Goal: Complete application form: Complete application form

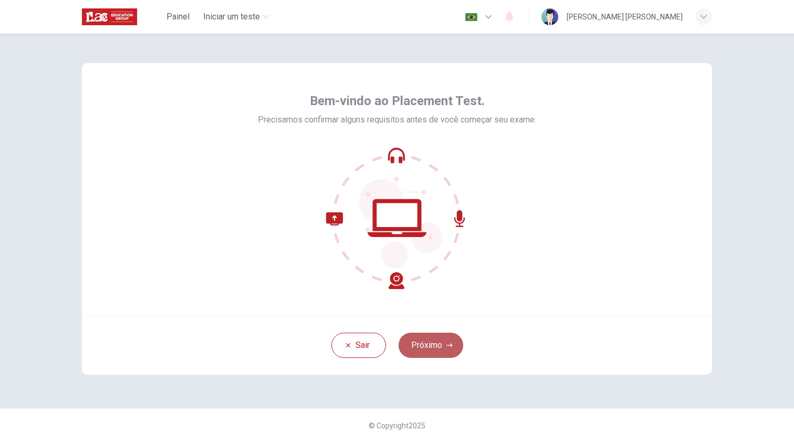
click at [429, 351] on button "Próximo" at bounding box center [431, 344] width 65 height 25
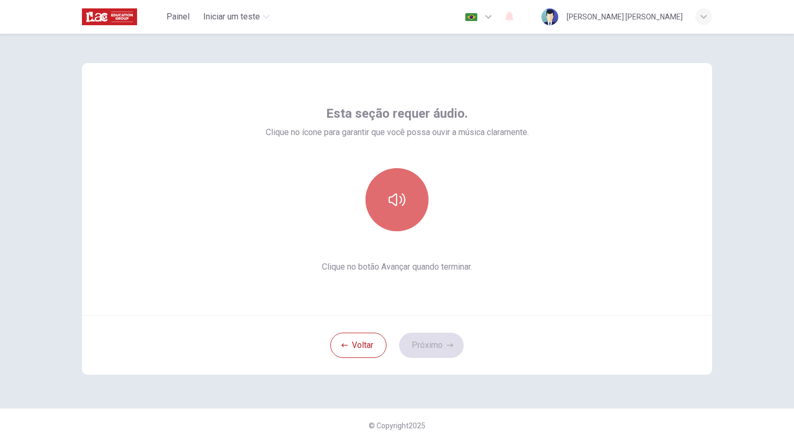
click at [400, 191] on button "button" at bounding box center [397, 199] width 63 height 63
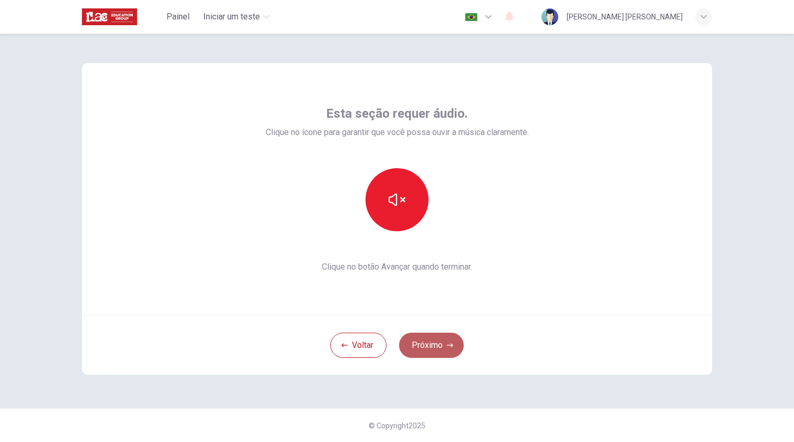
click at [415, 346] on button "Próximo" at bounding box center [431, 344] width 65 height 25
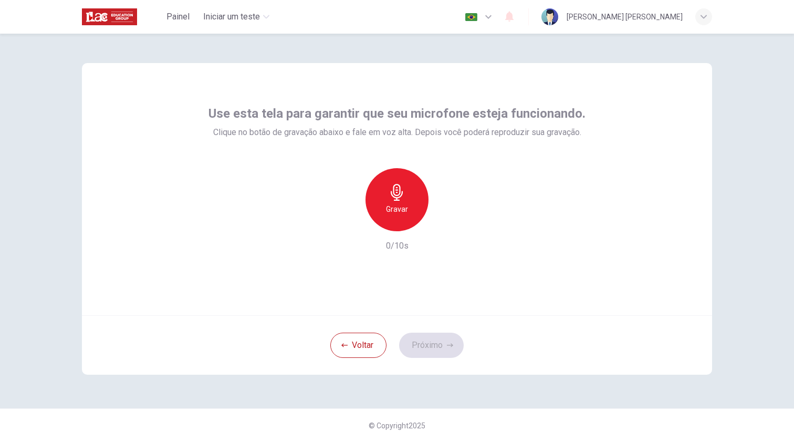
click at [399, 189] on icon "button" at bounding box center [397, 192] width 17 height 17
click at [432, 349] on button "Próximo" at bounding box center [431, 344] width 65 height 25
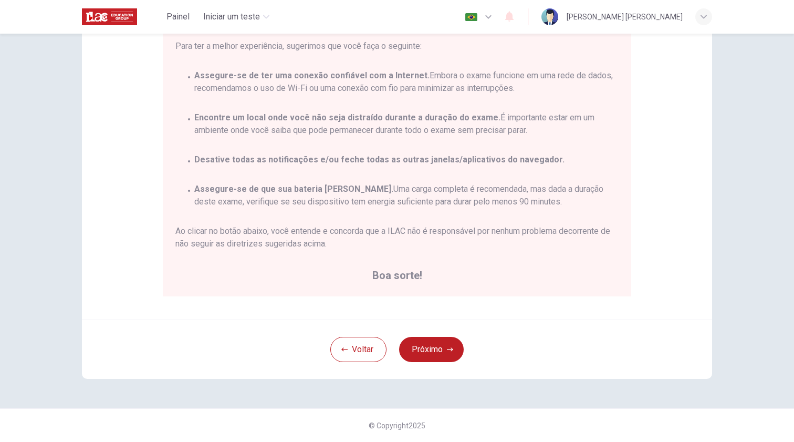
scroll to position [142, 0]
click at [428, 343] on button "Próximo" at bounding box center [431, 349] width 65 height 25
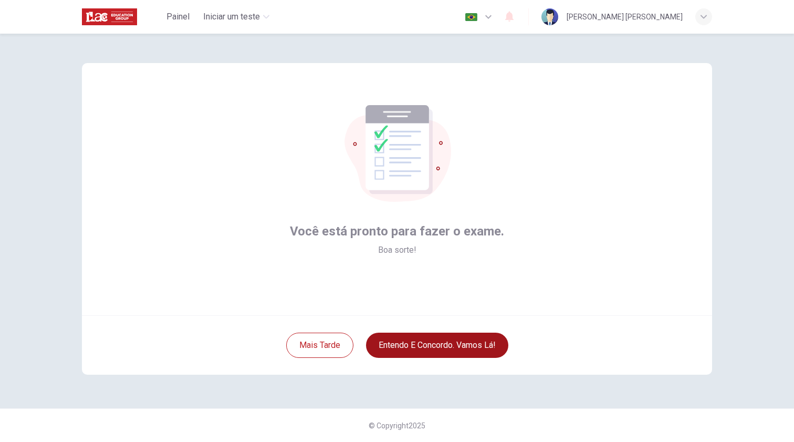
click at [429, 345] on button "Entendo e concordo. Vamos lá!" at bounding box center [437, 344] width 142 height 25
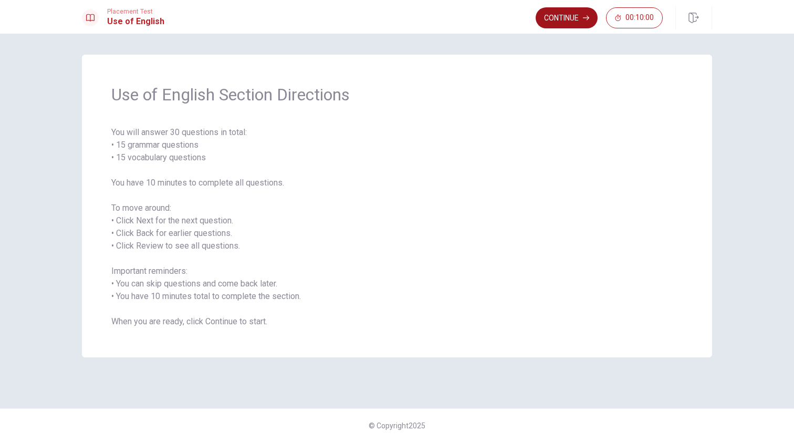
click at [563, 17] on button "Continue" at bounding box center [567, 17] width 62 height 21
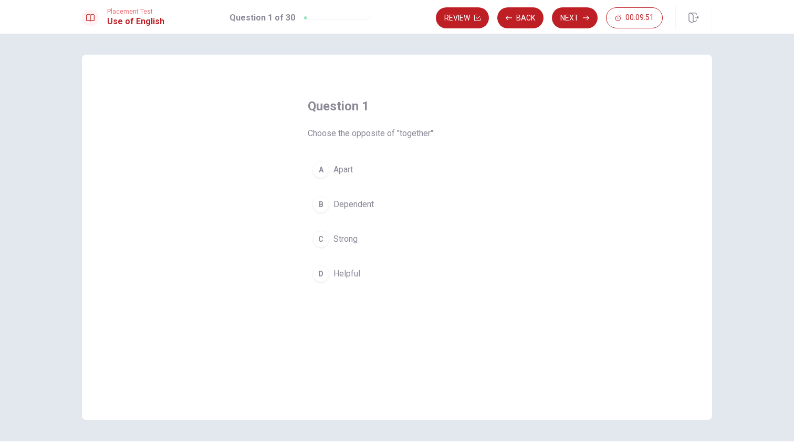
click at [321, 173] on div "A" at bounding box center [321, 169] width 17 height 17
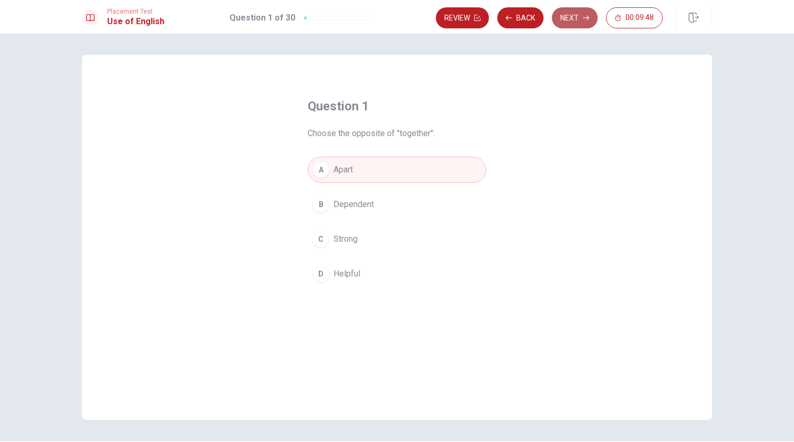
click at [559, 26] on button "Next" at bounding box center [575, 17] width 46 height 21
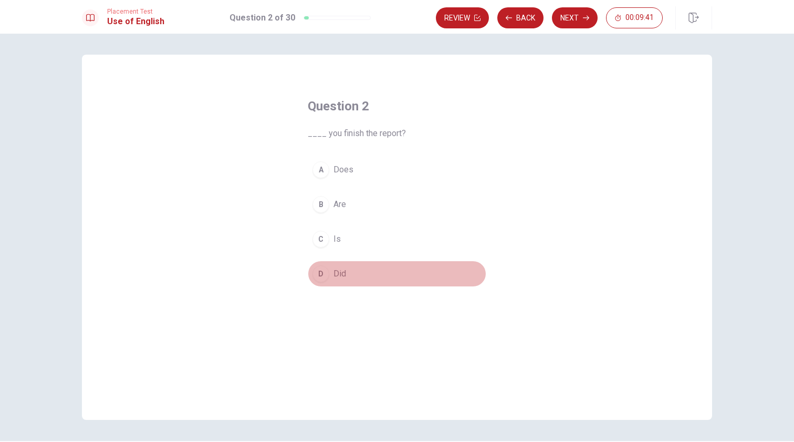
click at [316, 277] on div "D" at bounding box center [321, 273] width 17 height 17
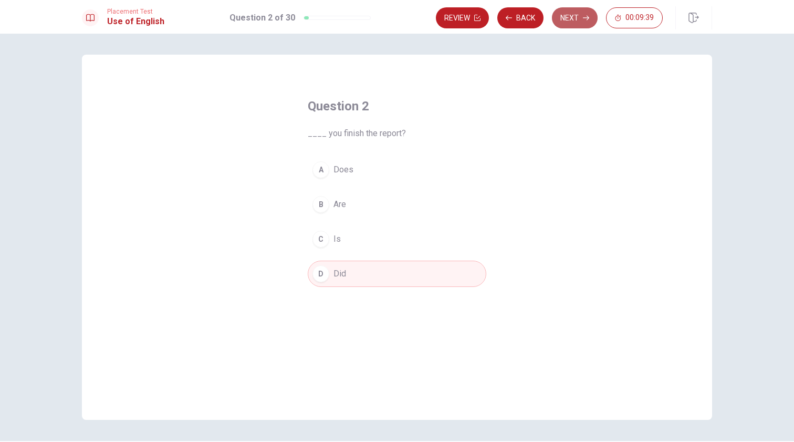
click at [585, 12] on button "Next" at bounding box center [575, 17] width 46 height 21
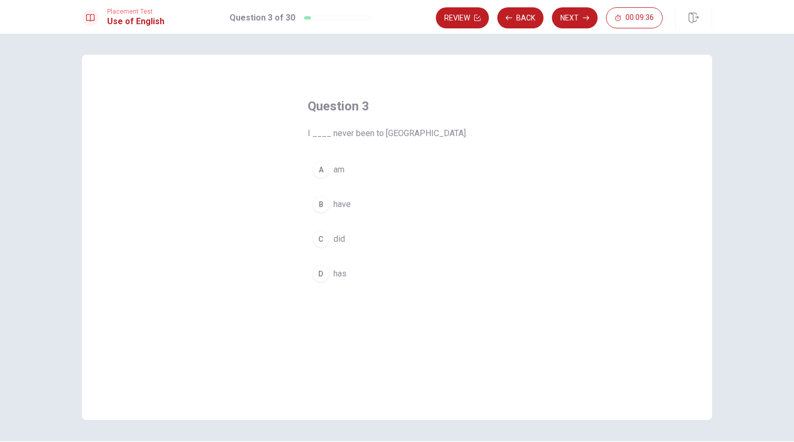
click at [315, 209] on div "B" at bounding box center [321, 204] width 17 height 17
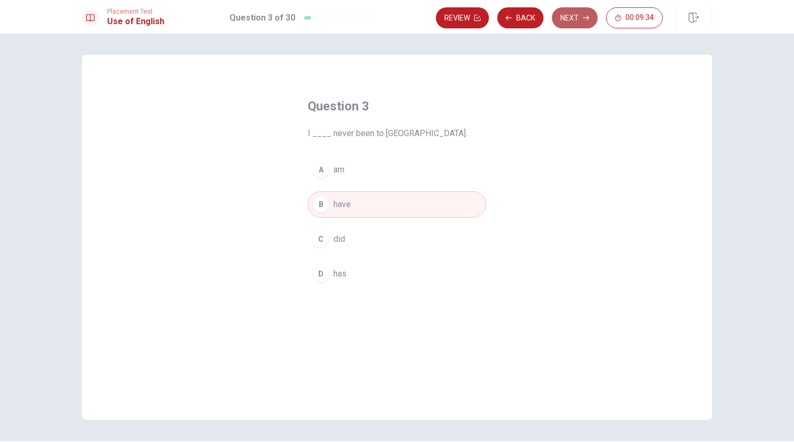
click at [571, 18] on button "Next" at bounding box center [575, 17] width 46 height 21
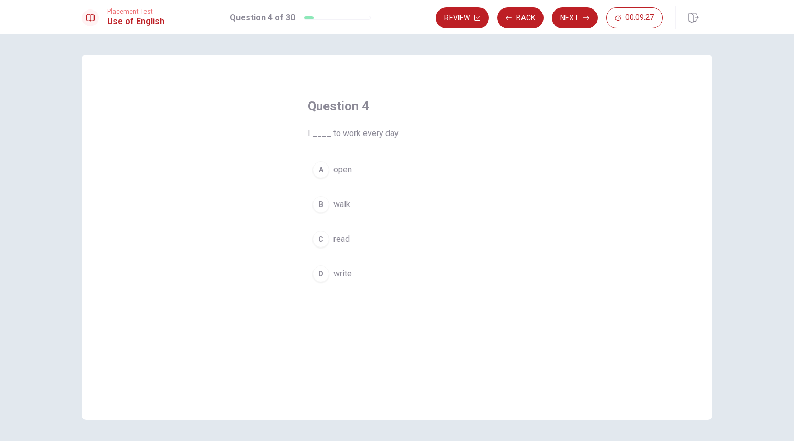
click at [320, 173] on div "A" at bounding box center [321, 169] width 17 height 17
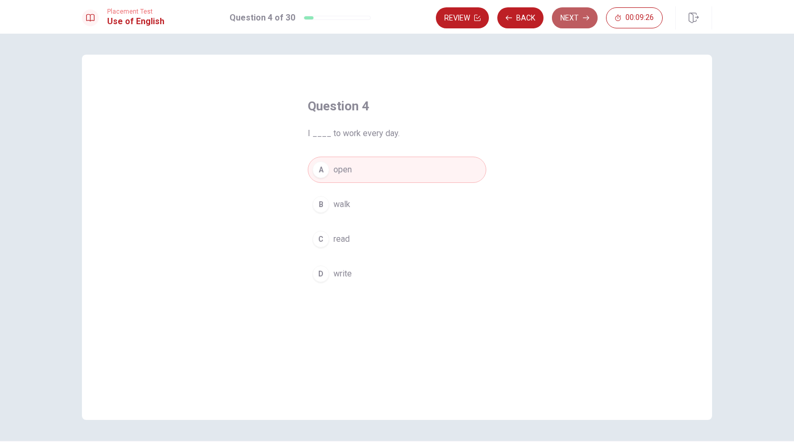
click at [555, 24] on button "Next" at bounding box center [575, 17] width 46 height 21
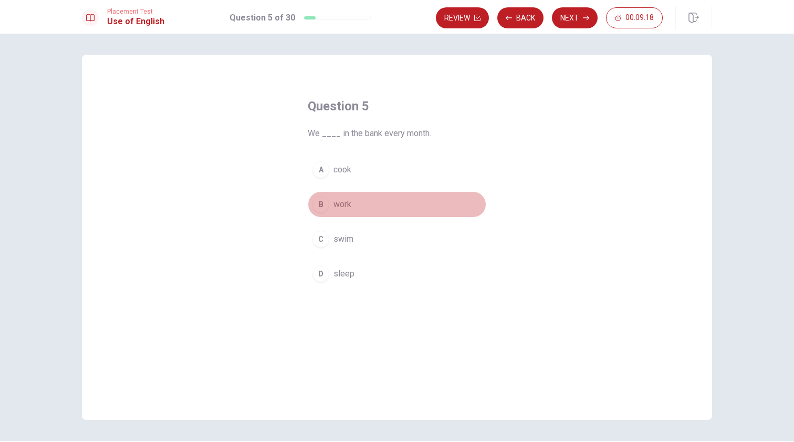
click at [320, 205] on div "B" at bounding box center [321, 204] width 17 height 17
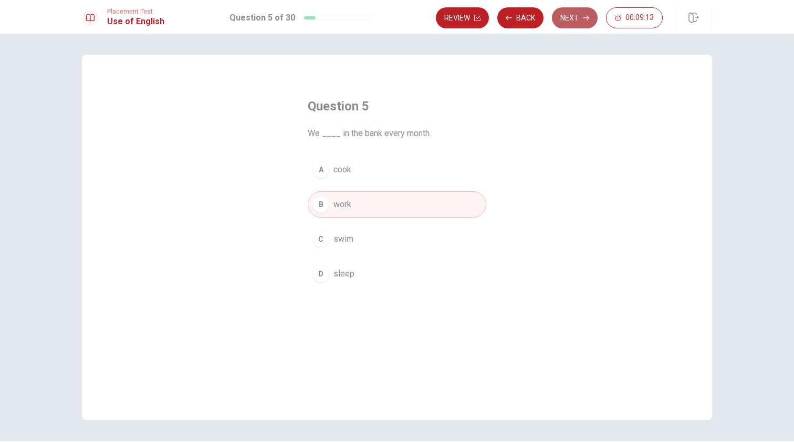
click at [555, 17] on button "Next" at bounding box center [575, 17] width 46 height 21
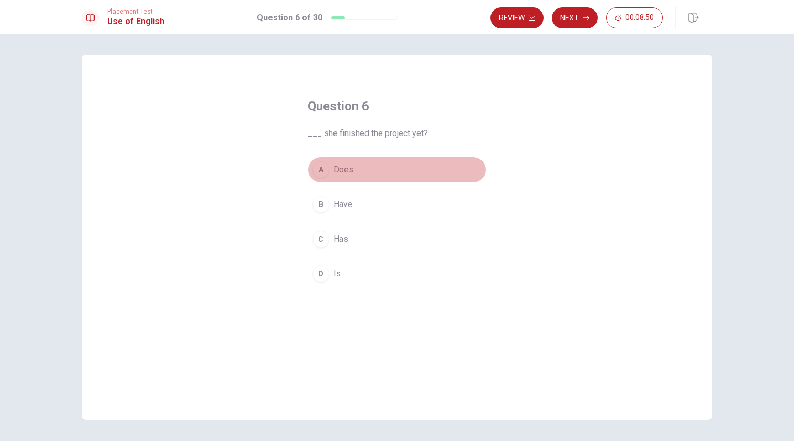
click at [315, 168] on div "A" at bounding box center [321, 169] width 17 height 17
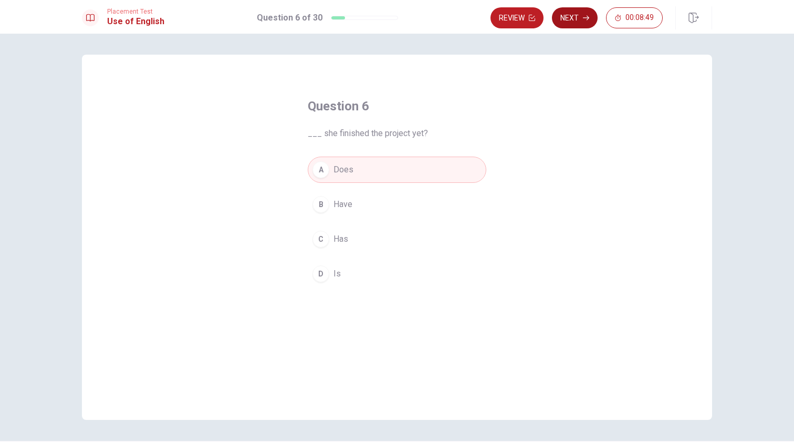
click at [584, 17] on icon "button" at bounding box center [586, 18] width 6 height 6
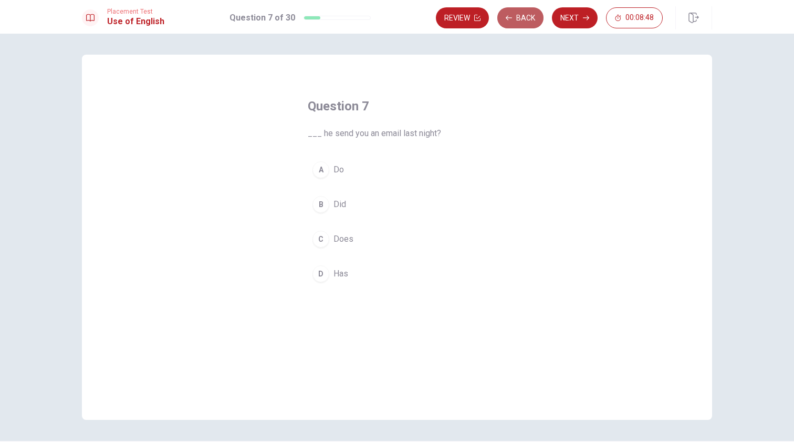
click at [517, 15] on button "Back" at bounding box center [520, 17] width 46 height 21
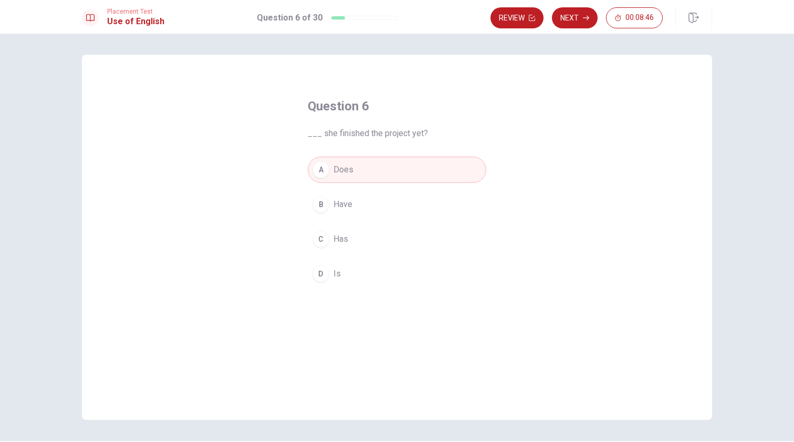
click at [581, 13] on button "Next" at bounding box center [575, 17] width 46 height 21
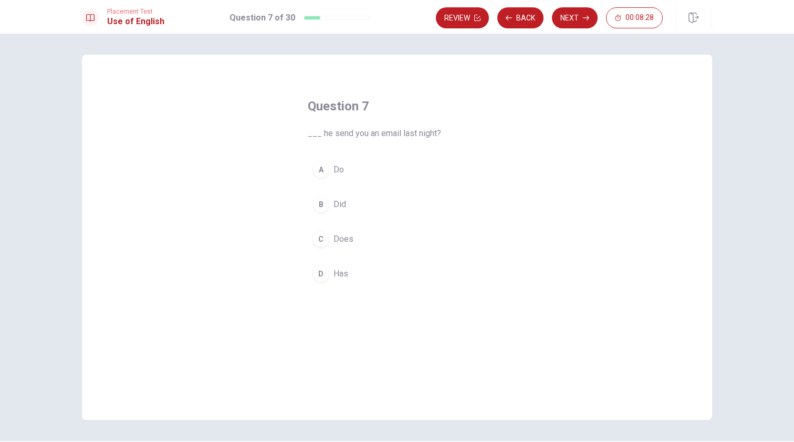
click at [321, 241] on div "C" at bounding box center [321, 239] width 17 height 17
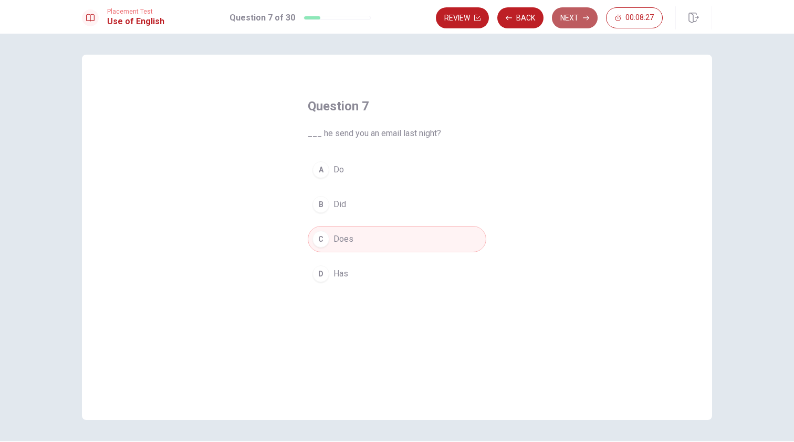
click at [565, 19] on button "Next" at bounding box center [575, 17] width 46 height 21
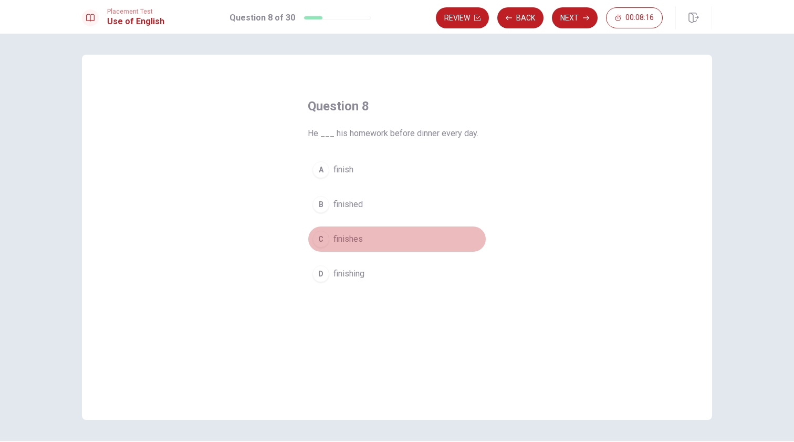
click at [317, 241] on div "C" at bounding box center [321, 239] width 17 height 17
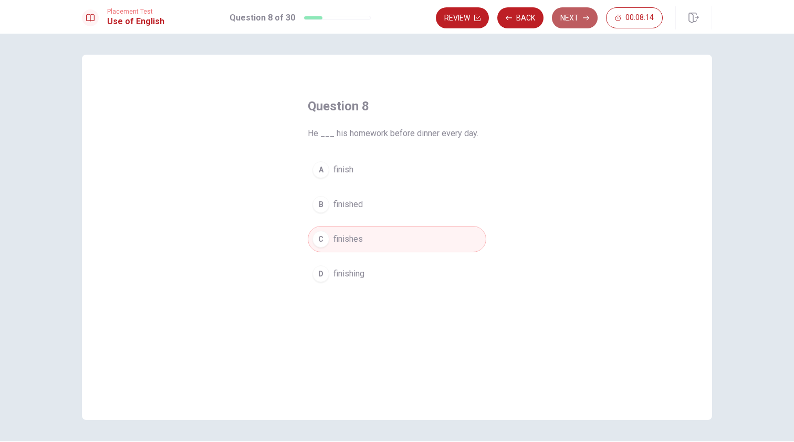
click at [585, 19] on icon "button" at bounding box center [586, 18] width 6 height 6
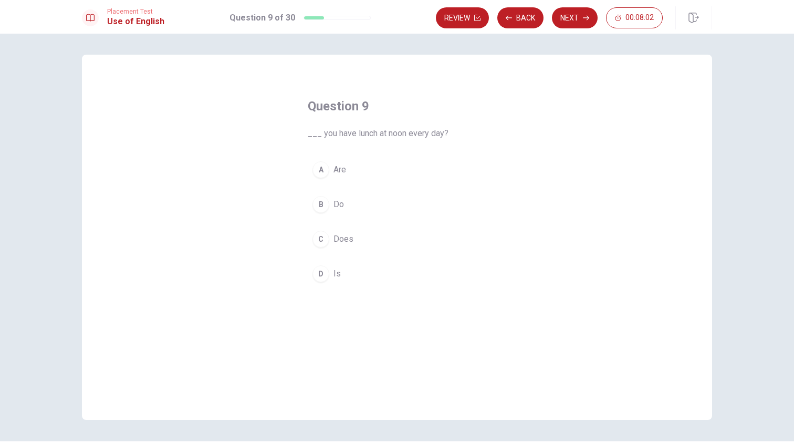
click at [319, 209] on div "B" at bounding box center [321, 204] width 17 height 17
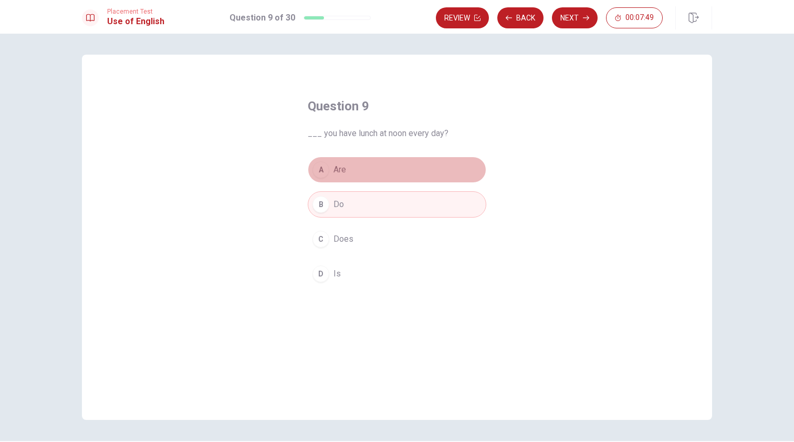
click at [316, 172] on div "A" at bounding box center [321, 169] width 17 height 17
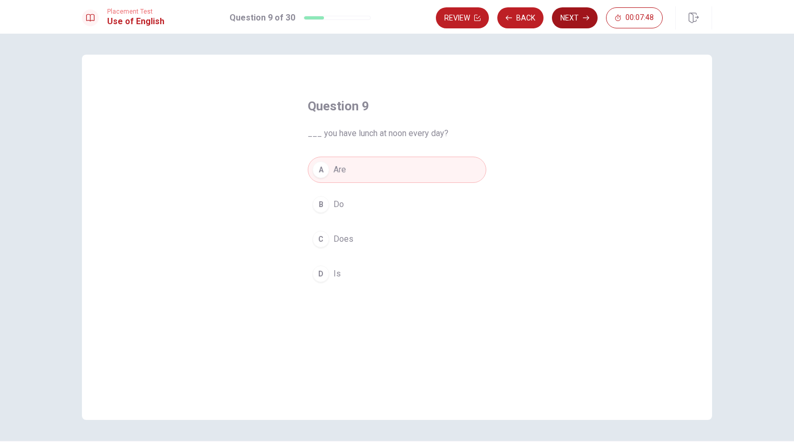
click at [584, 17] on icon "button" at bounding box center [586, 18] width 6 height 6
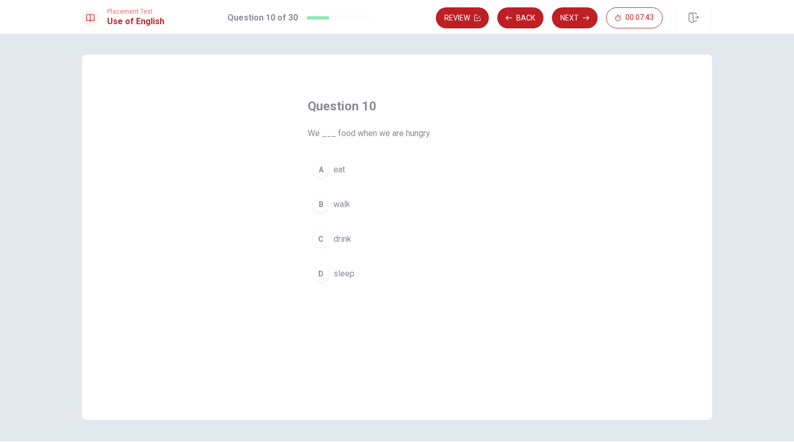
click at [319, 170] on div "A" at bounding box center [321, 169] width 17 height 17
click at [585, 17] on icon "button" at bounding box center [586, 18] width 6 height 6
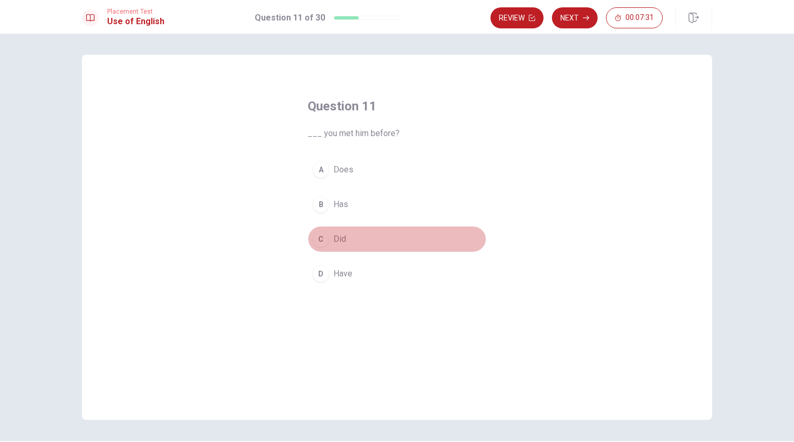
click at [322, 236] on div "C" at bounding box center [321, 239] width 17 height 17
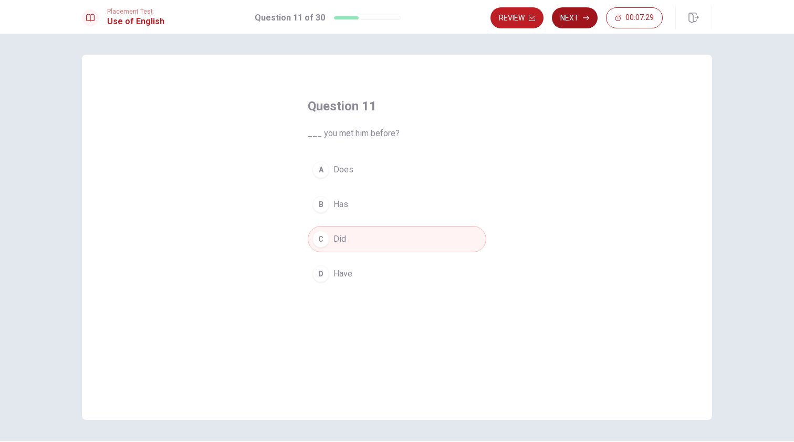
click at [585, 20] on icon "button" at bounding box center [586, 18] width 6 height 6
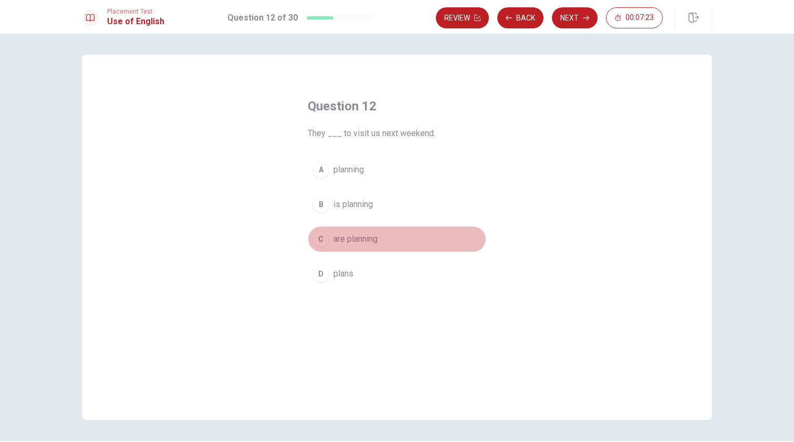
click at [318, 241] on div "C" at bounding box center [321, 239] width 17 height 17
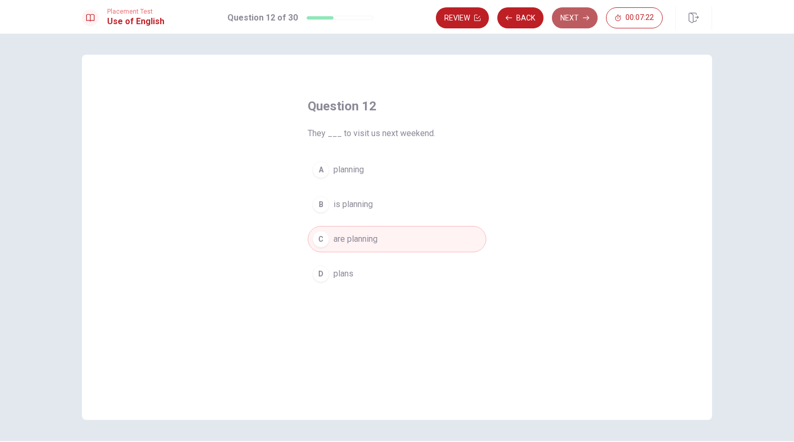
click at [571, 16] on button "Next" at bounding box center [575, 17] width 46 height 21
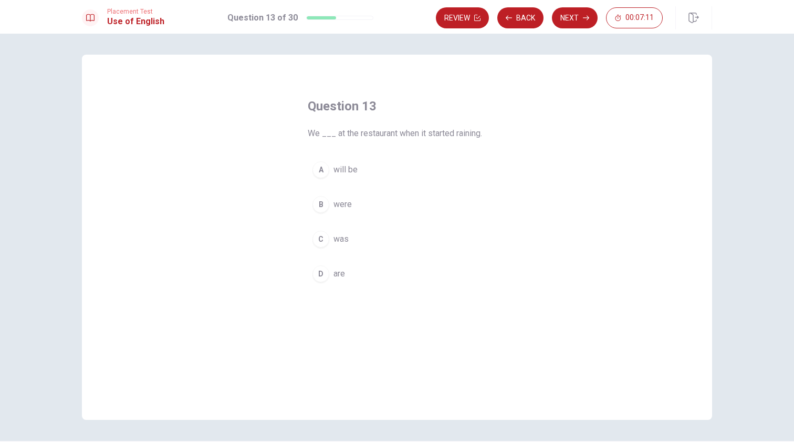
click at [317, 242] on div "C" at bounding box center [321, 239] width 17 height 17
click at [572, 22] on button "Next" at bounding box center [575, 17] width 46 height 21
click at [319, 176] on div "A" at bounding box center [321, 169] width 17 height 17
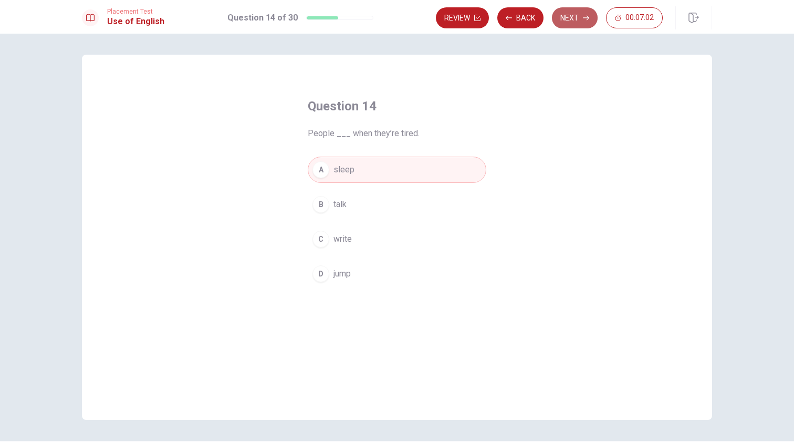
click at [588, 22] on button "Next" at bounding box center [575, 17] width 46 height 21
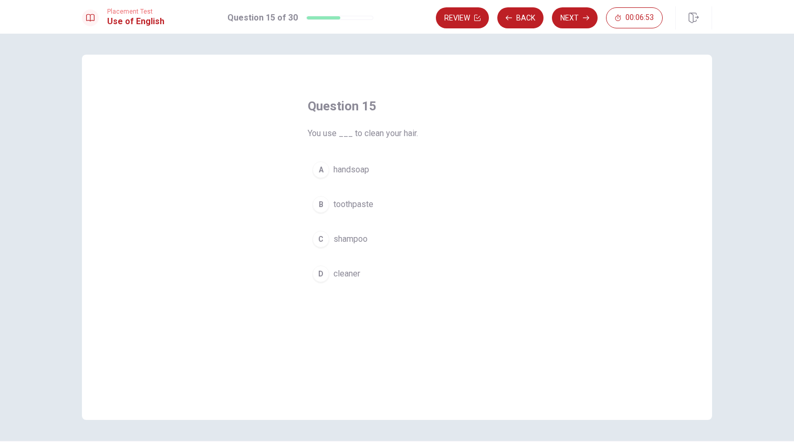
click at [319, 240] on div "C" at bounding box center [321, 239] width 17 height 17
click at [581, 11] on button "Next" at bounding box center [575, 17] width 46 height 21
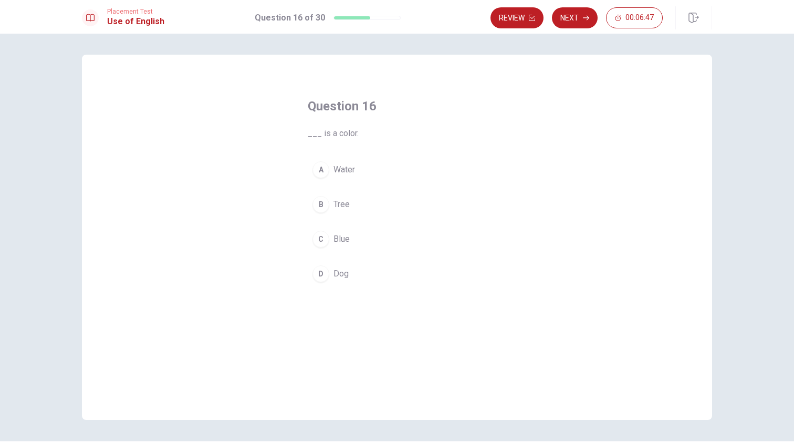
click at [322, 238] on div "C" at bounding box center [321, 239] width 17 height 17
click at [579, 19] on button "Next" at bounding box center [575, 17] width 46 height 21
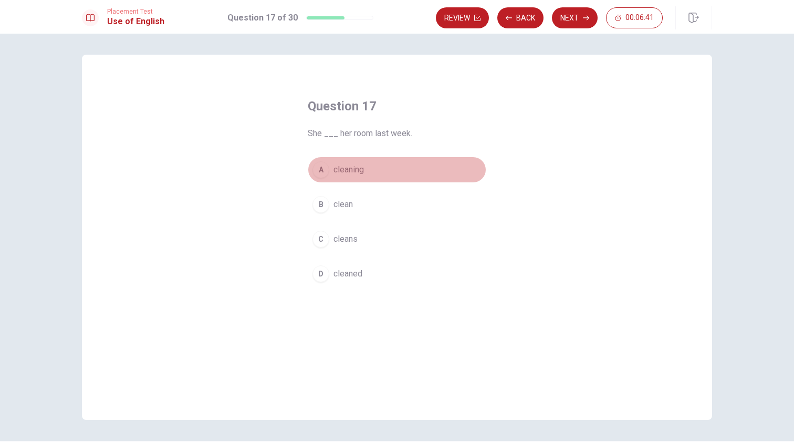
click at [317, 171] on div "A" at bounding box center [321, 169] width 17 height 17
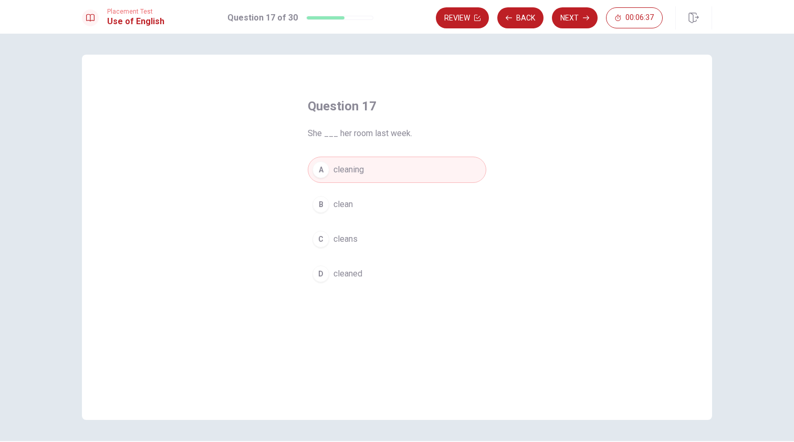
click at [320, 286] on button "D cleaned" at bounding box center [397, 274] width 179 height 26
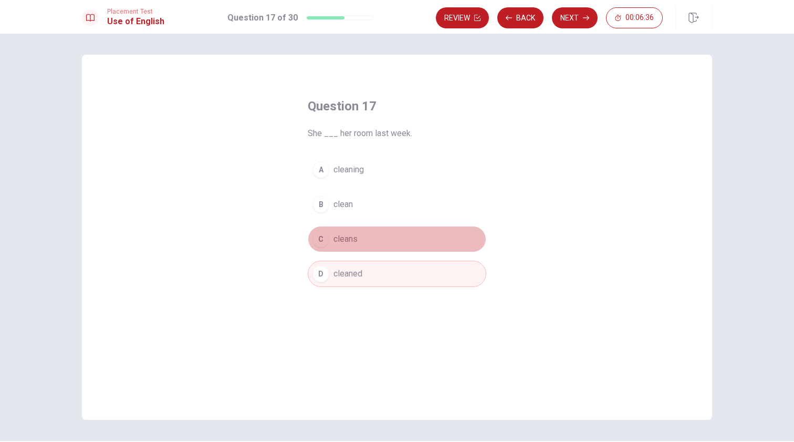
click at [325, 246] on button "C cleans" at bounding box center [397, 239] width 179 height 26
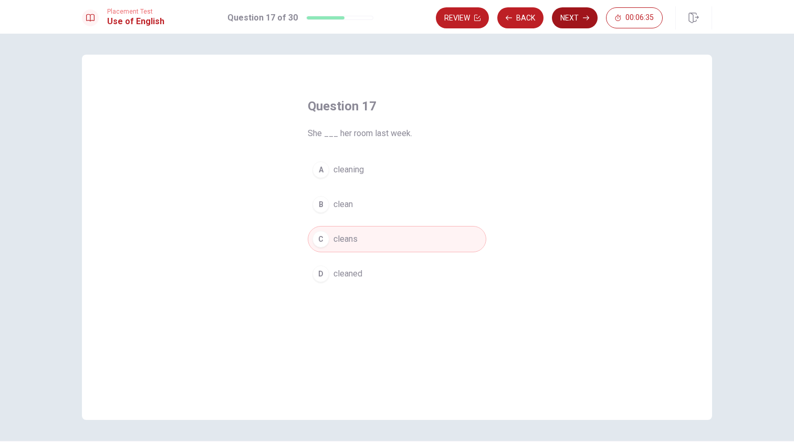
click at [579, 15] on button "Next" at bounding box center [575, 17] width 46 height 21
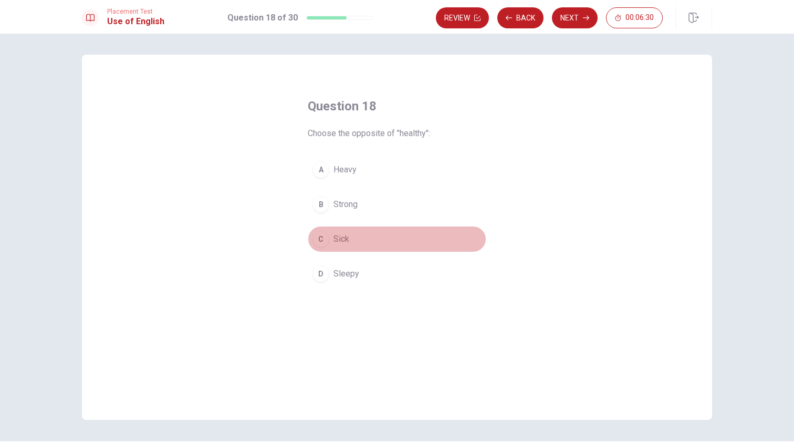
click at [313, 238] on div "C" at bounding box center [321, 239] width 17 height 17
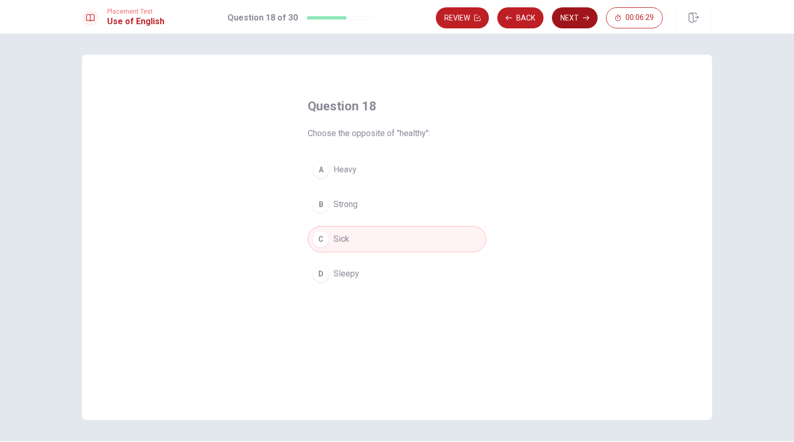
click at [581, 17] on button "Next" at bounding box center [575, 17] width 46 height 21
click at [325, 200] on div "B" at bounding box center [321, 204] width 17 height 17
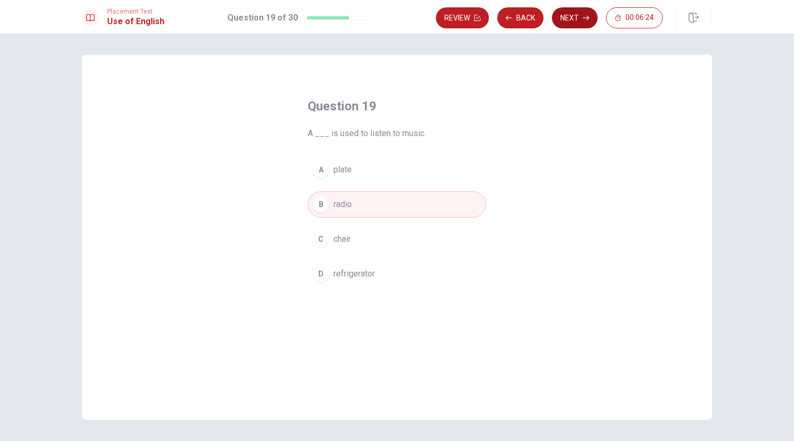
click at [563, 23] on button "Next" at bounding box center [575, 17] width 46 height 21
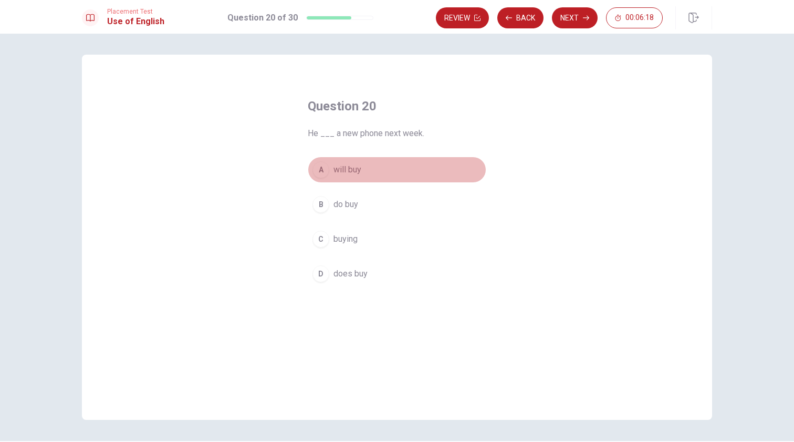
click at [317, 165] on div "A" at bounding box center [321, 169] width 17 height 17
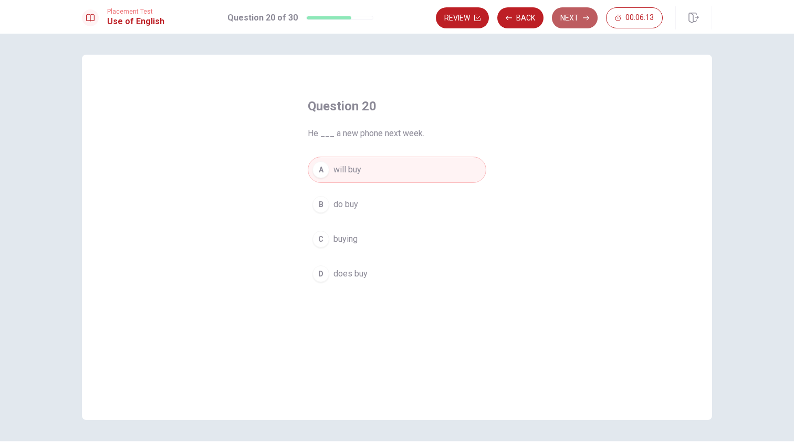
click at [559, 26] on button "Next" at bounding box center [575, 17] width 46 height 21
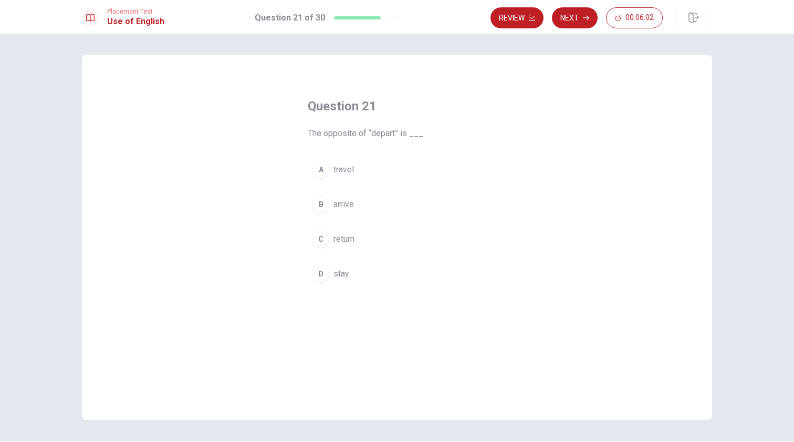
click at [380, 137] on span "The opposite of “depart” is ___." at bounding box center [397, 133] width 179 height 13
click at [380, 133] on span "The opposite of “depart” is ___." at bounding box center [397, 133] width 179 height 13
click at [318, 206] on div "B" at bounding box center [321, 204] width 17 height 17
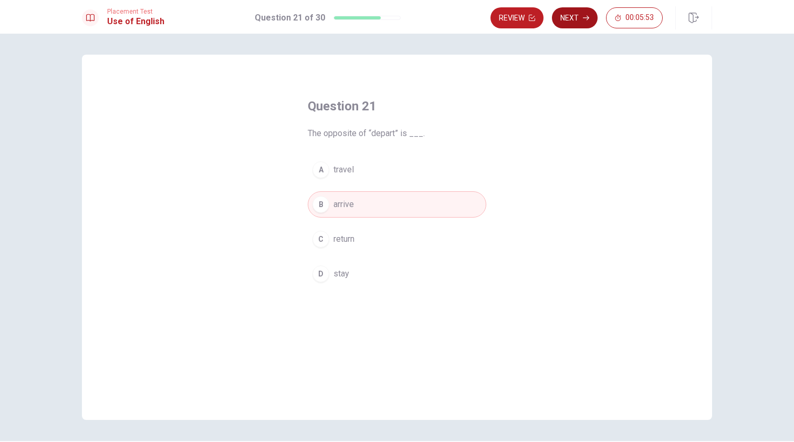
click at [582, 17] on button "Next" at bounding box center [575, 17] width 46 height 21
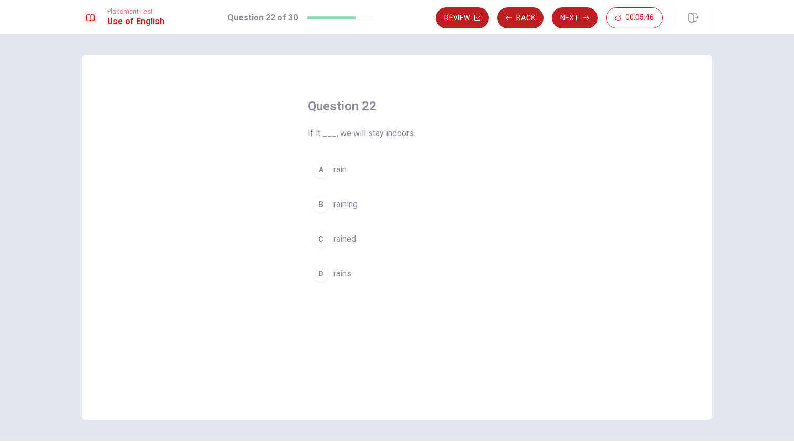
click at [317, 269] on div "D" at bounding box center [321, 273] width 17 height 17
click at [575, 16] on button "Next" at bounding box center [575, 17] width 46 height 21
click at [340, 195] on button "B have" at bounding box center [397, 204] width 179 height 26
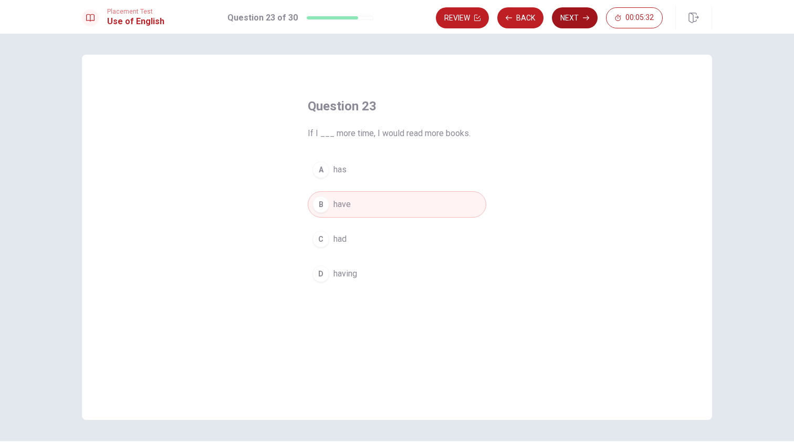
click at [579, 17] on button "Next" at bounding box center [575, 17] width 46 height 21
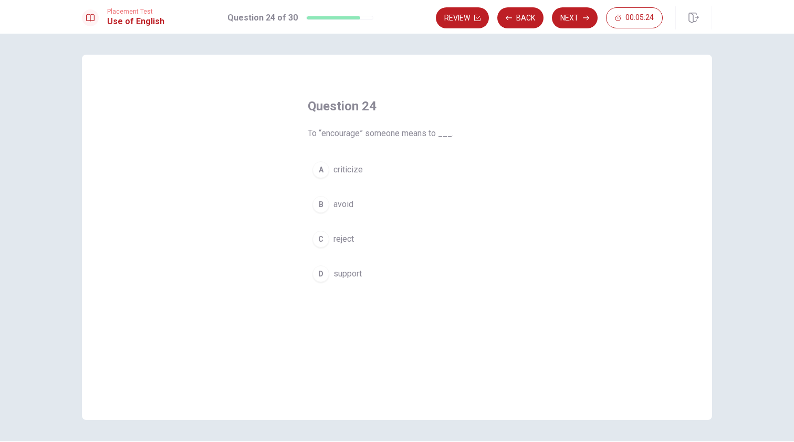
click at [320, 272] on div "D" at bounding box center [321, 273] width 17 height 17
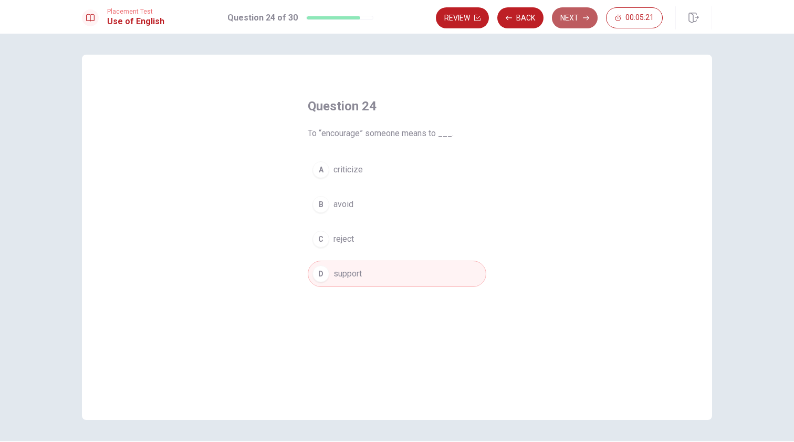
click at [580, 16] on button "Next" at bounding box center [575, 17] width 46 height 21
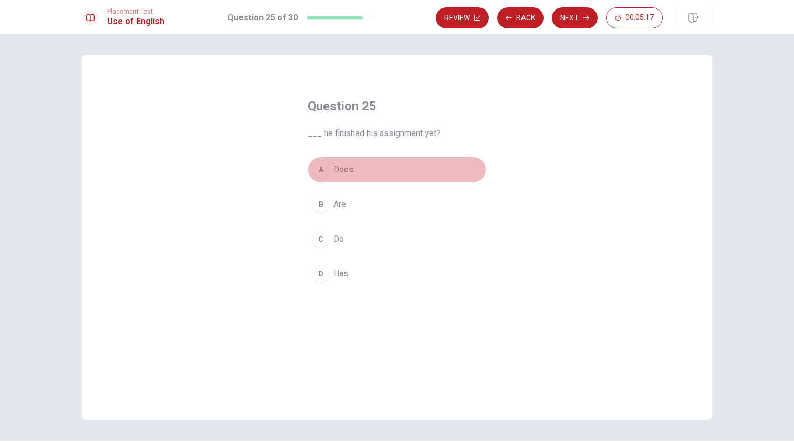
click at [313, 174] on div "A" at bounding box center [321, 169] width 17 height 17
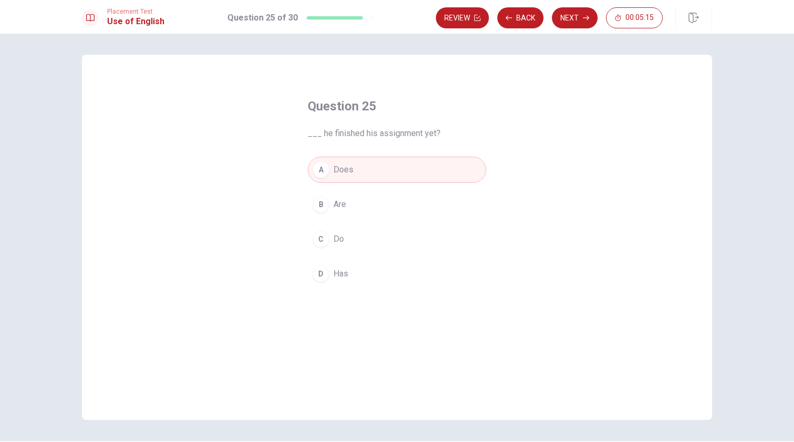
click at [315, 281] on div "D" at bounding box center [321, 273] width 17 height 17
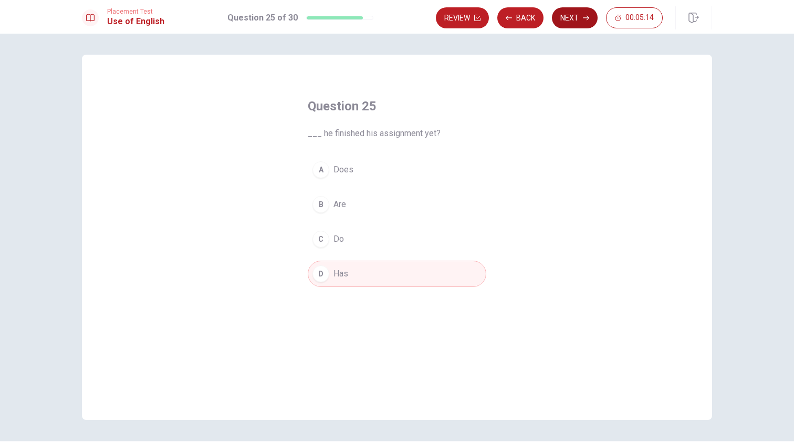
click at [576, 8] on button "Next" at bounding box center [575, 17] width 46 height 21
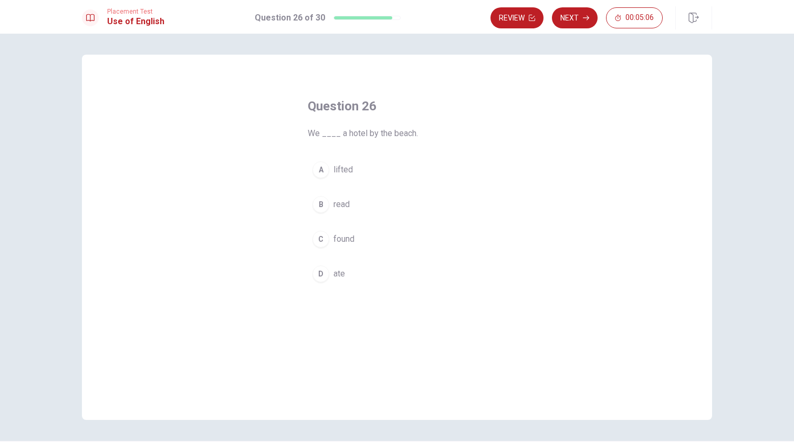
click at [317, 234] on div "C" at bounding box center [321, 239] width 17 height 17
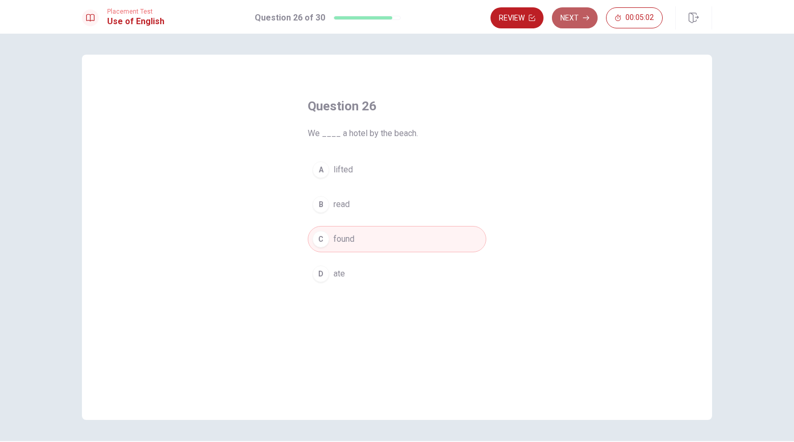
click at [571, 16] on button "Next" at bounding box center [575, 17] width 46 height 21
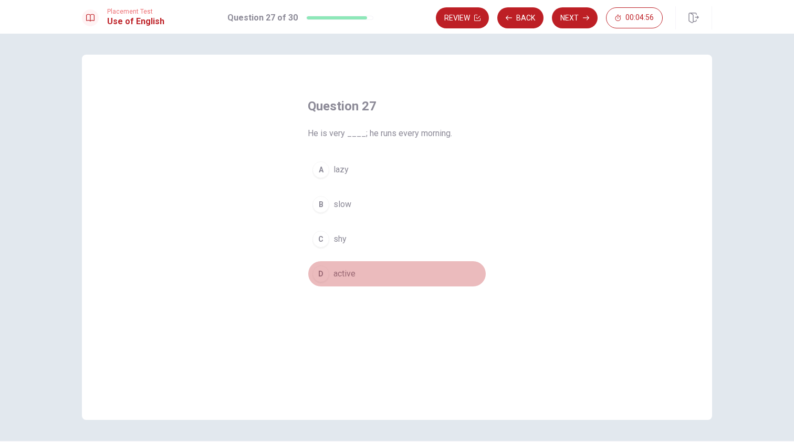
click at [315, 279] on div "D" at bounding box center [321, 273] width 17 height 17
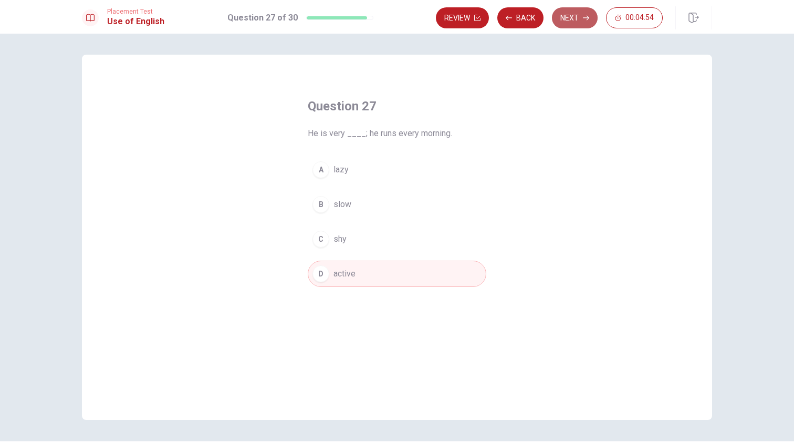
click at [571, 18] on button "Next" at bounding box center [575, 17] width 46 height 21
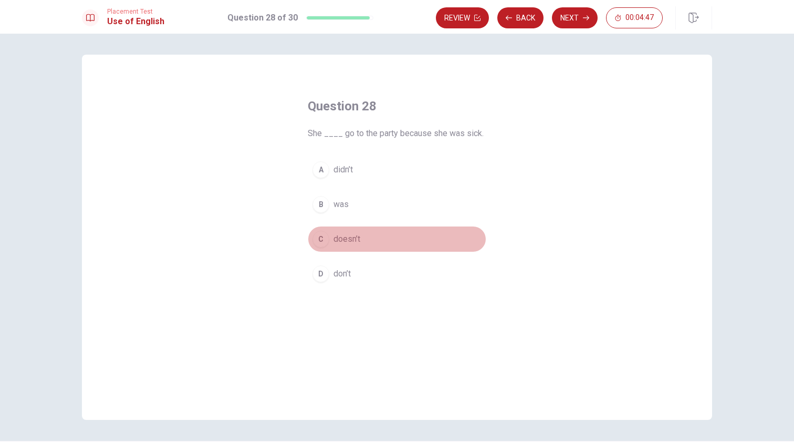
click at [321, 244] on div "C" at bounding box center [321, 239] width 17 height 17
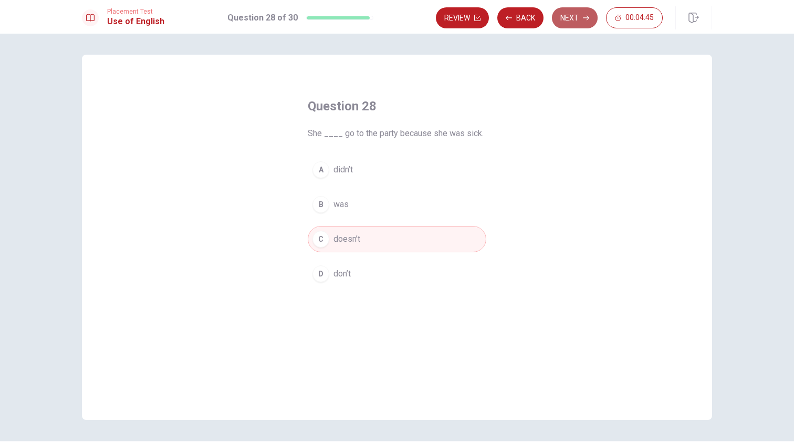
click at [576, 13] on button "Next" at bounding box center [575, 17] width 46 height 21
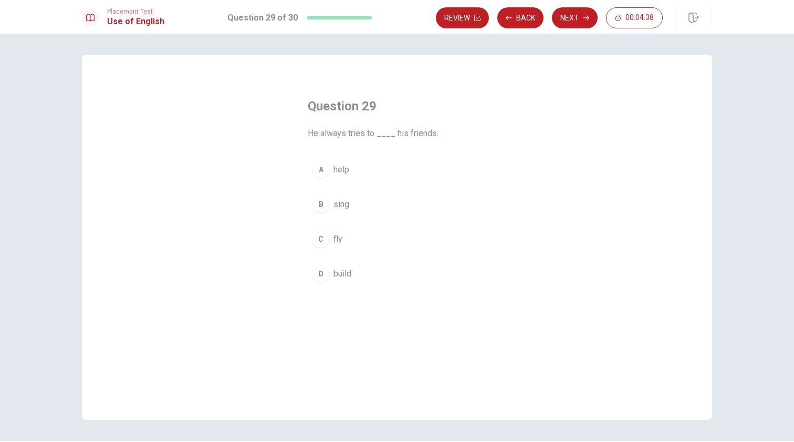
click at [318, 172] on div "A" at bounding box center [321, 169] width 17 height 17
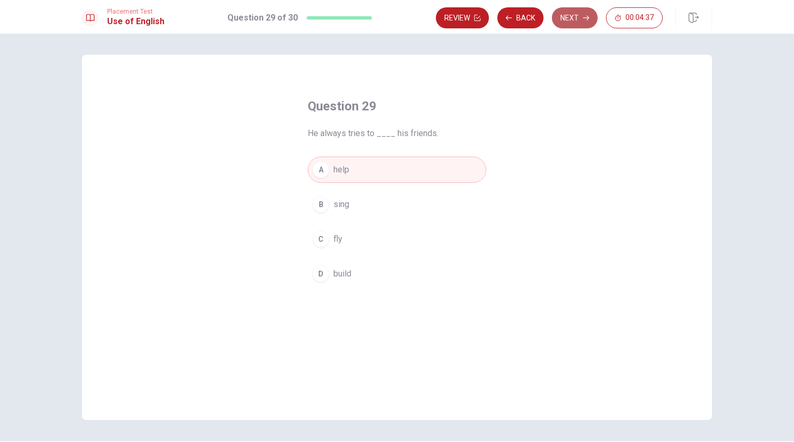
click at [577, 24] on button "Next" at bounding box center [575, 17] width 46 height 21
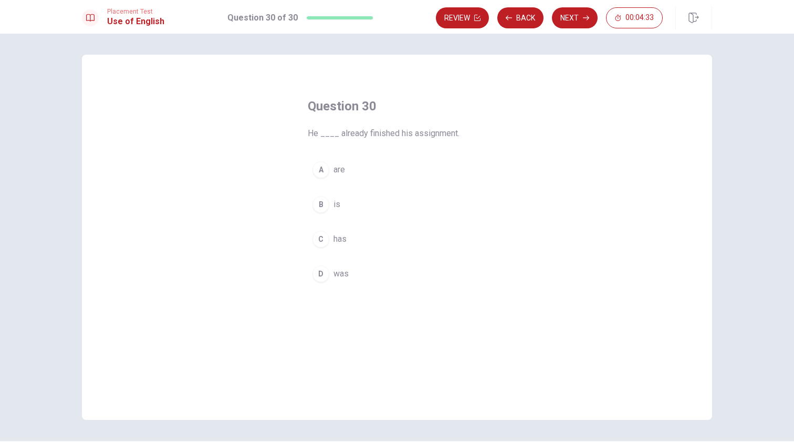
click at [318, 206] on div "B" at bounding box center [321, 204] width 17 height 17
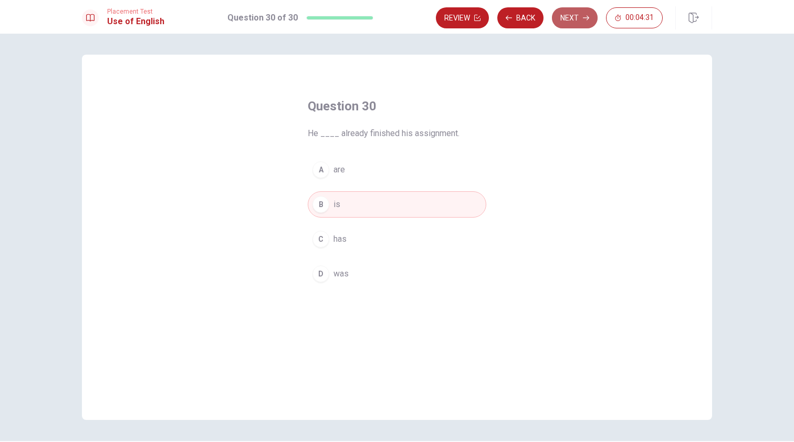
click at [572, 24] on button "Next" at bounding box center [575, 17] width 46 height 21
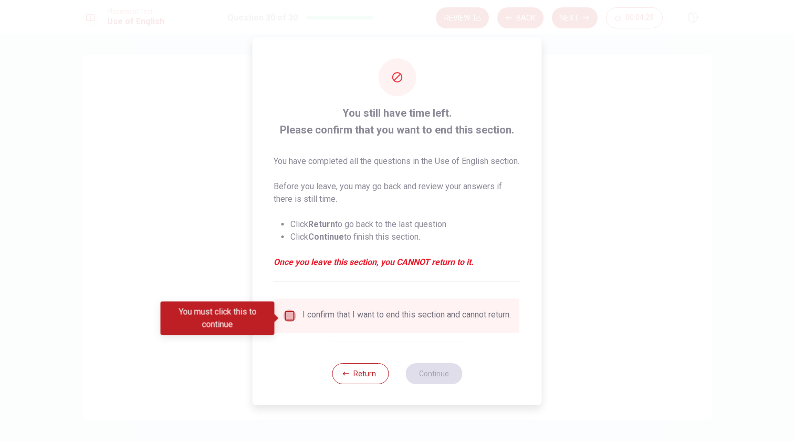
click at [293, 319] on input "You must click this to continue" at bounding box center [290, 315] width 13 height 13
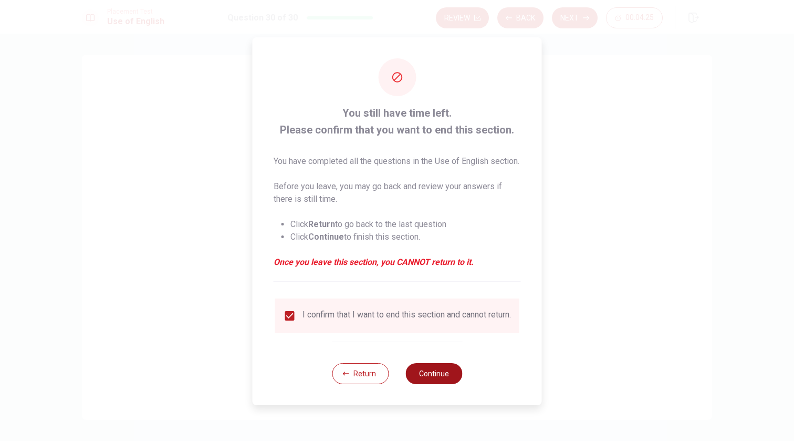
click at [450, 384] on button "Continue" at bounding box center [433, 373] width 57 height 21
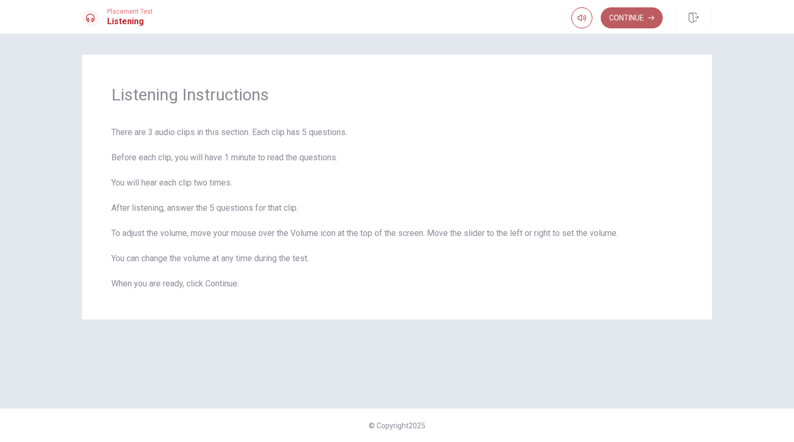
click at [628, 17] on button "Continue" at bounding box center [632, 17] width 62 height 21
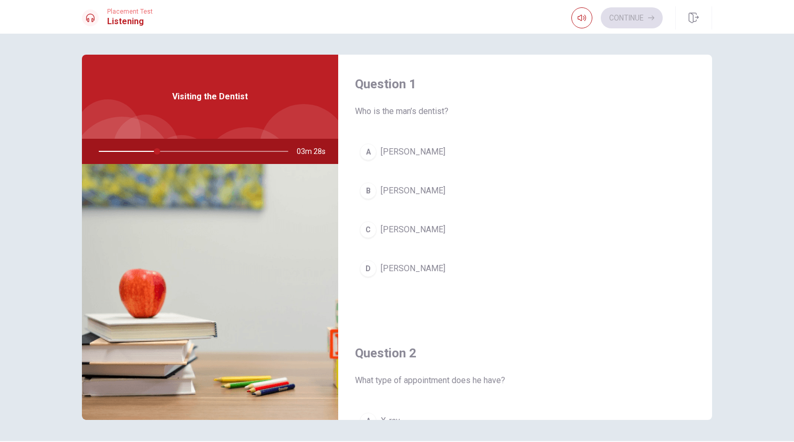
click at [368, 269] on div "D" at bounding box center [368, 268] width 17 height 17
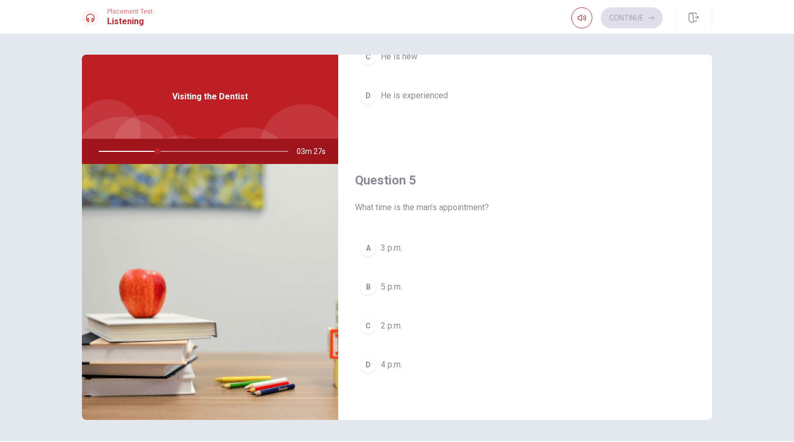
scroll to position [980, 0]
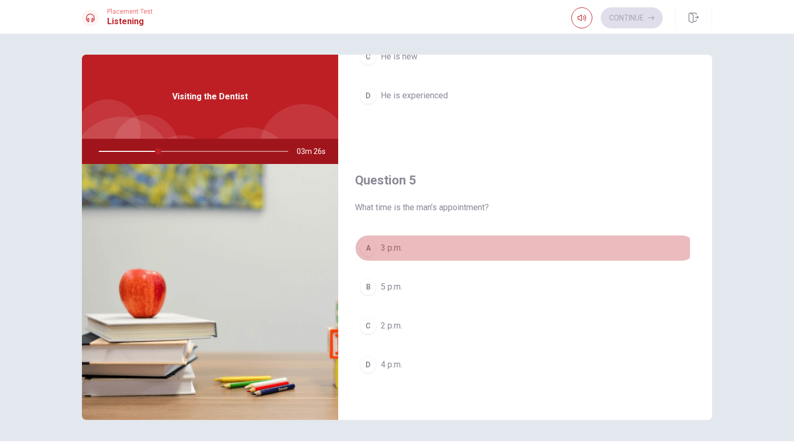
click at [360, 247] on div "A" at bounding box center [368, 248] width 17 height 17
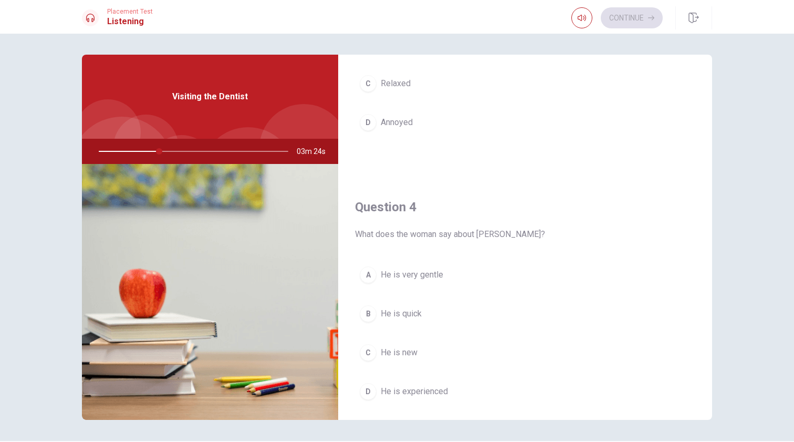
scroll to position [686, 0]
click at [368, 310] on div "B" at bounding box center [368, 311] width 17 height 17
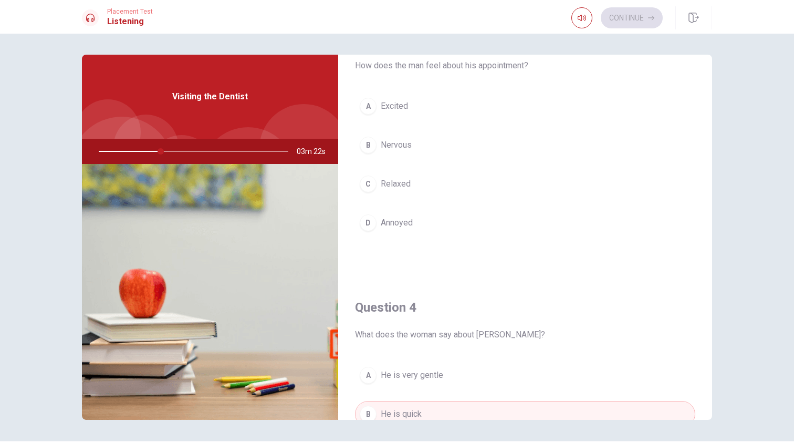
scroll to position [580, 0]
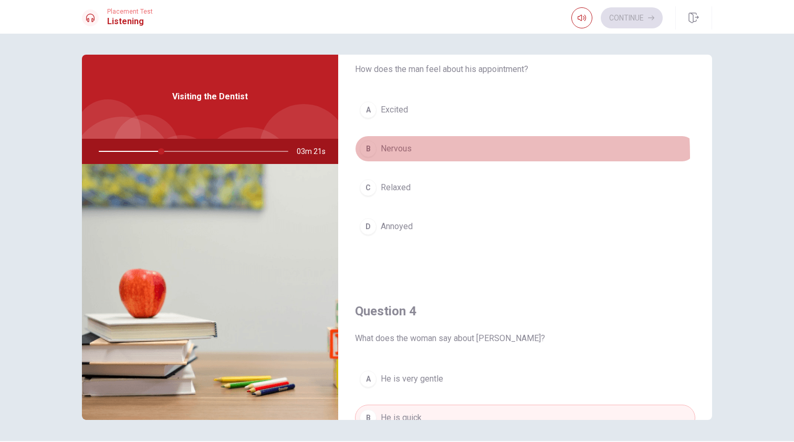
click at [364, 156] on div "B" at bounding box center [368, 148] width 17 height 17
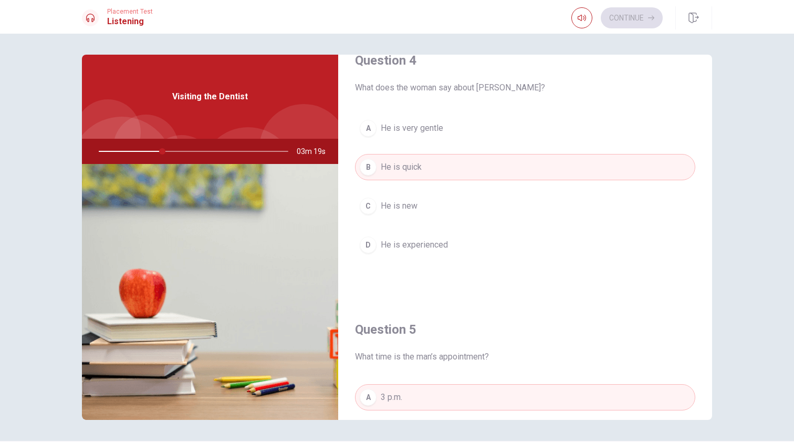
scroll to position [827, 0]
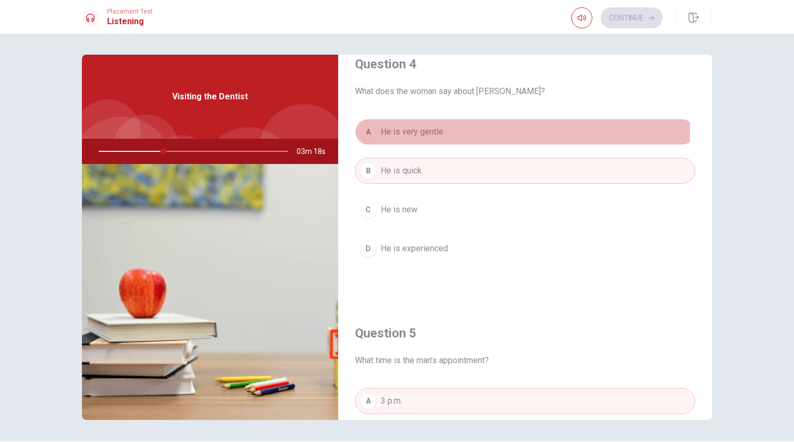
click at [363, 129] on div "A" at bounding box center [368, 131] width 17 height 17
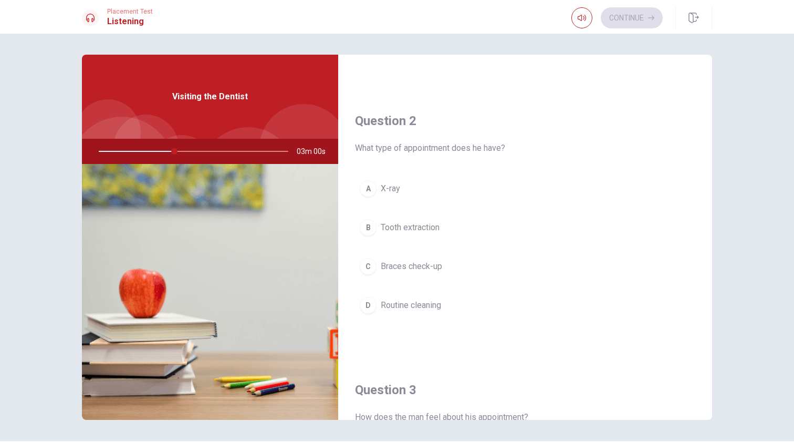
scroll to position [233, 0]
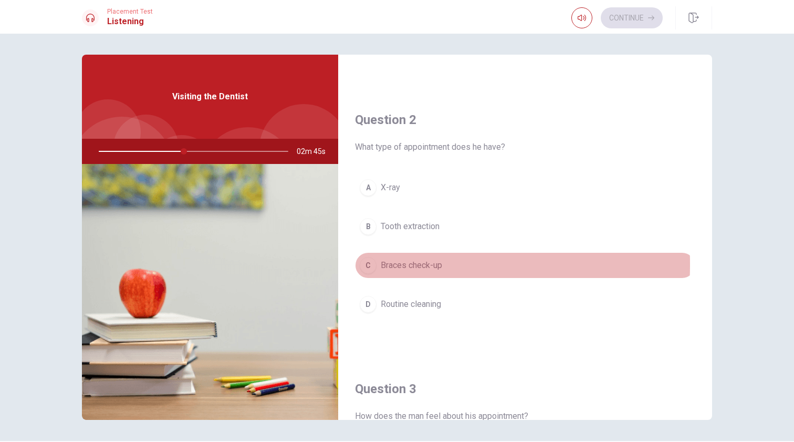
click at [366, 264] on div "C" at bounding box center [368, 265] width 17 height 17
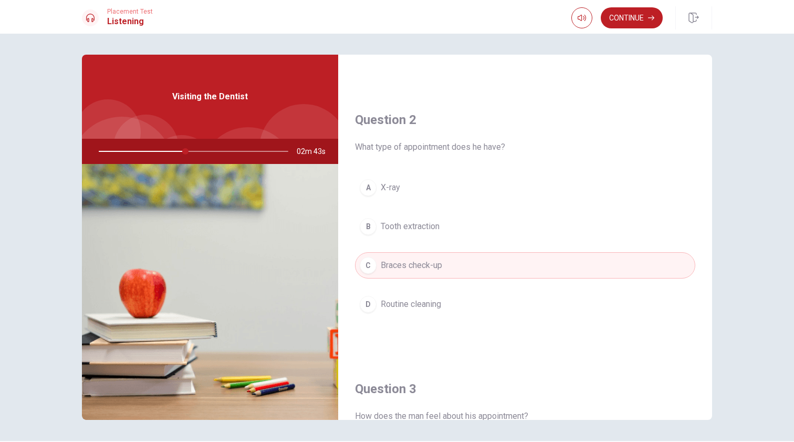
click at [362, 305] on div "D" at bounding box center [368, 304] width 17 height 17
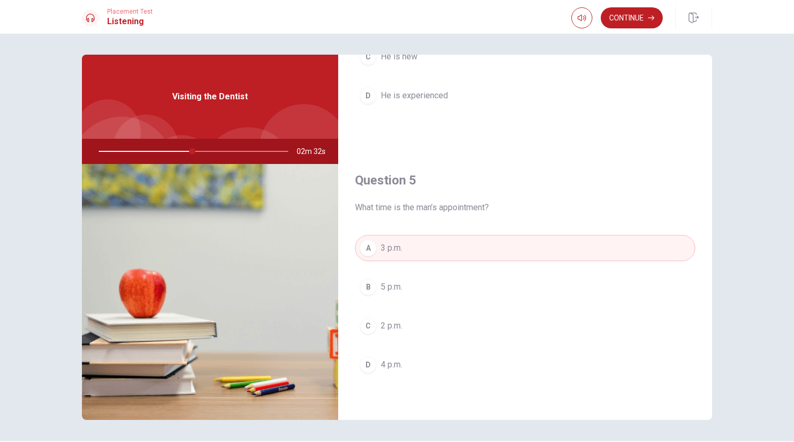
scroll to position [980, 0]
click at [643, 14] on button "Continue" at bounding box center [632, 17] width 62 height 21
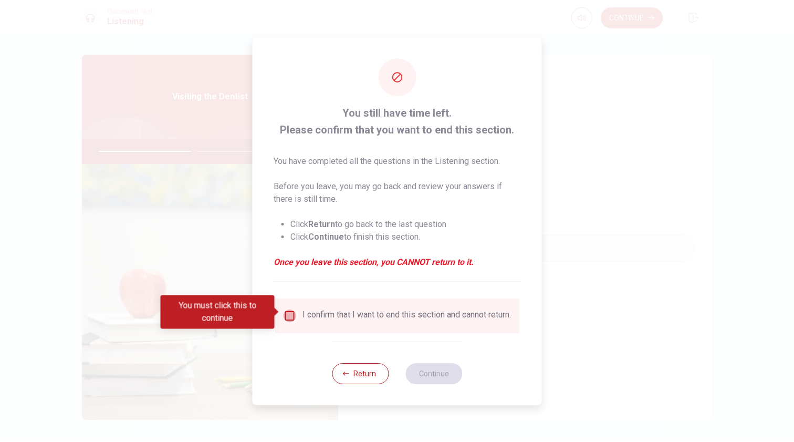
click at [285, 316] on input "You must click this to continue" at bounding box center [290, 315] width 13 height 13
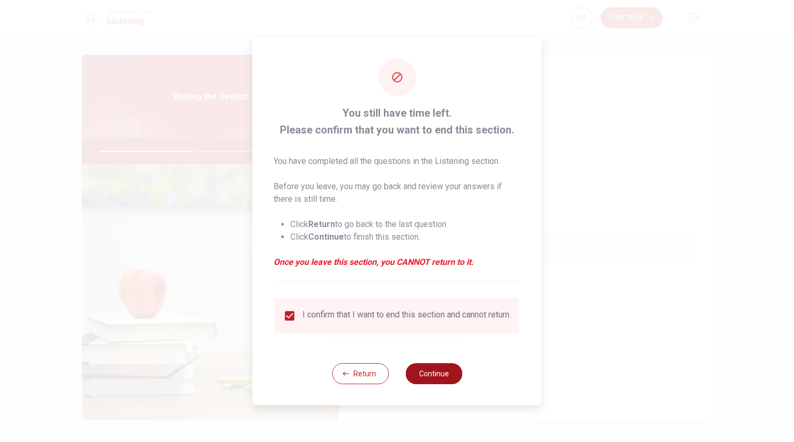
click at [448, 374] on button "Continue" at bounding box center [433, 373] width 57 height 21
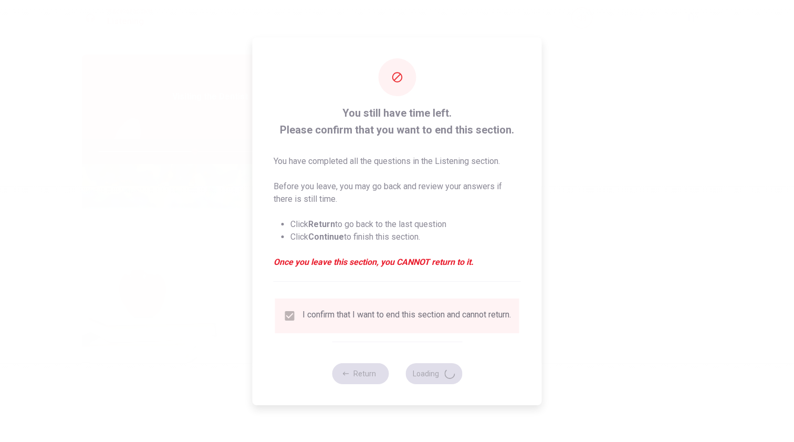
type input "51"
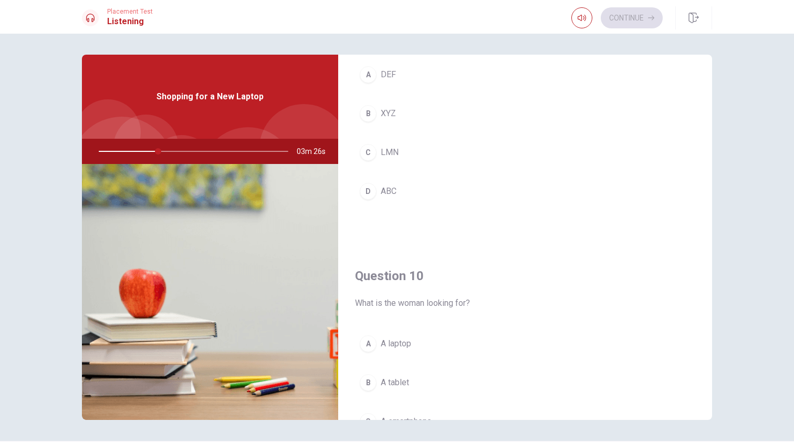
scroll to position [883, 0]
click at [366, 116] on div "B" at bounding box center [368, 114] width 17 height 17
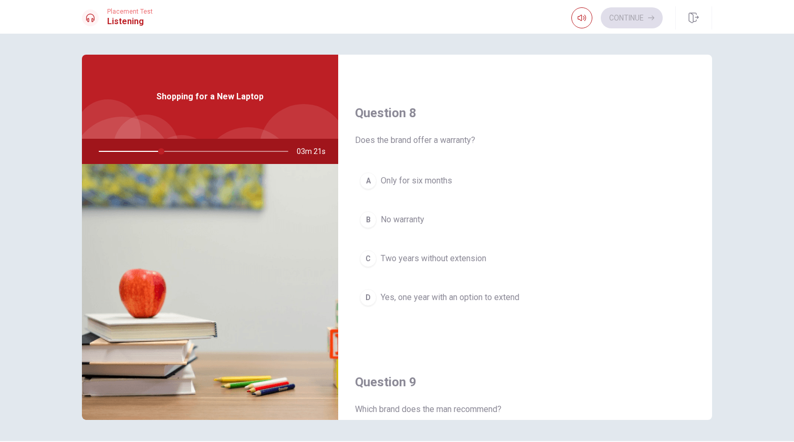
scroll to position [508, 0]
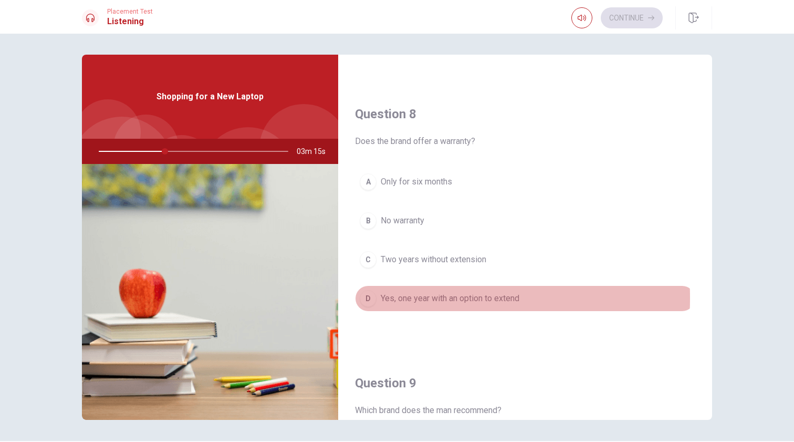
click at [372, 298] on div "D" at bounding box center [368, 298] width 17 height 17
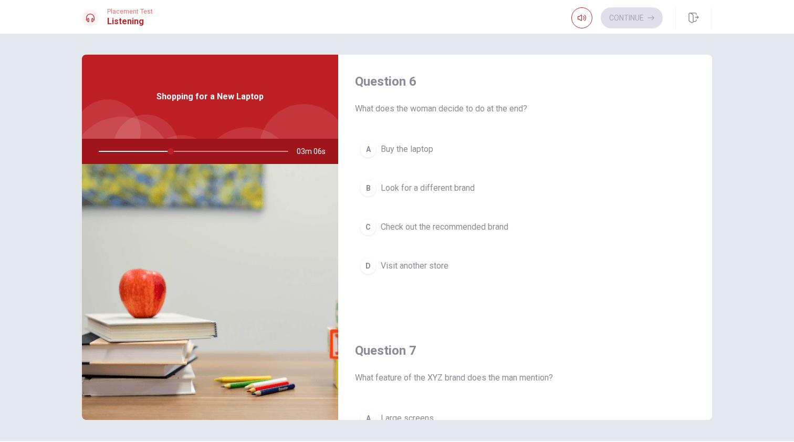
scroll to position [2, 0]
click at [381, 152] on span "Buy the laptop" at bounding box center [407, 149] width 53 height 13
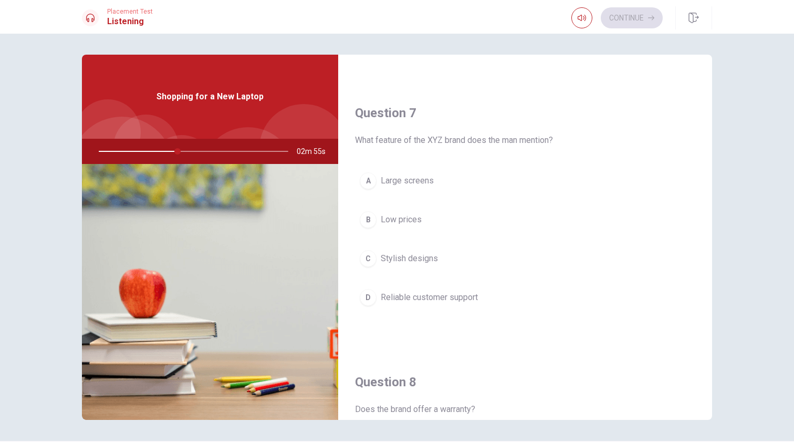
scroll to position [247, 0]
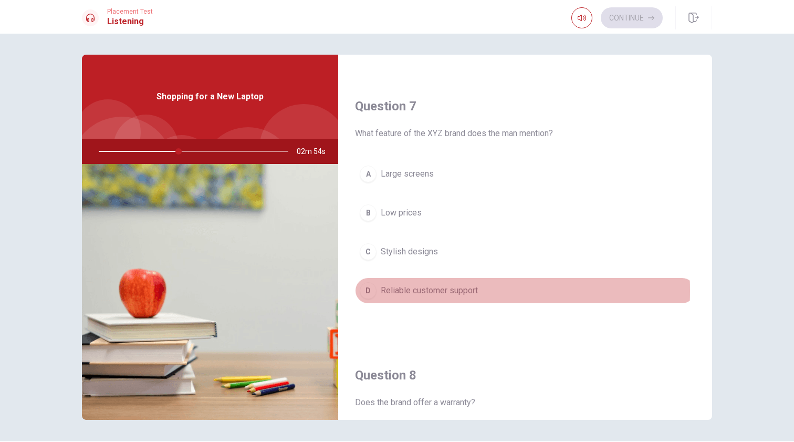
click at [366, 290] on div "D" at bounding box center [368, 290] width 17 height 17
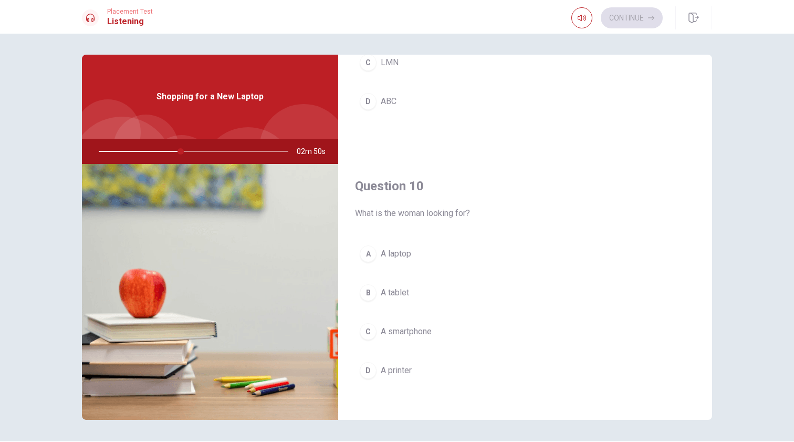
scroll to position [976, 0]
click at [362, 255] on div "A" at bounding box center [368, 251] width 17 height 17
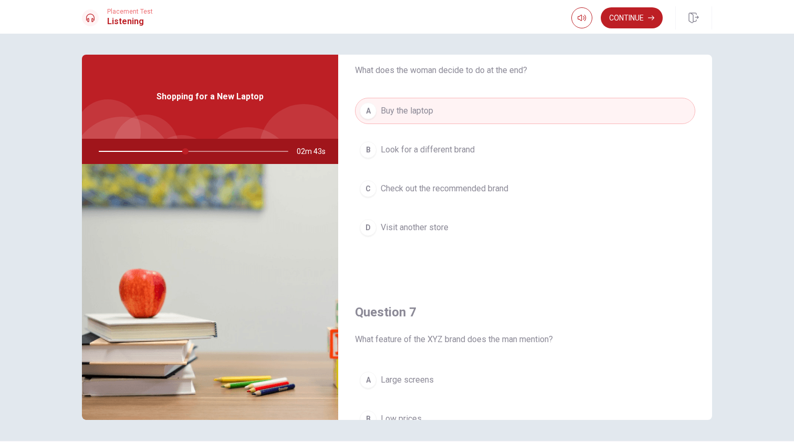
scroll to position [31, 0]
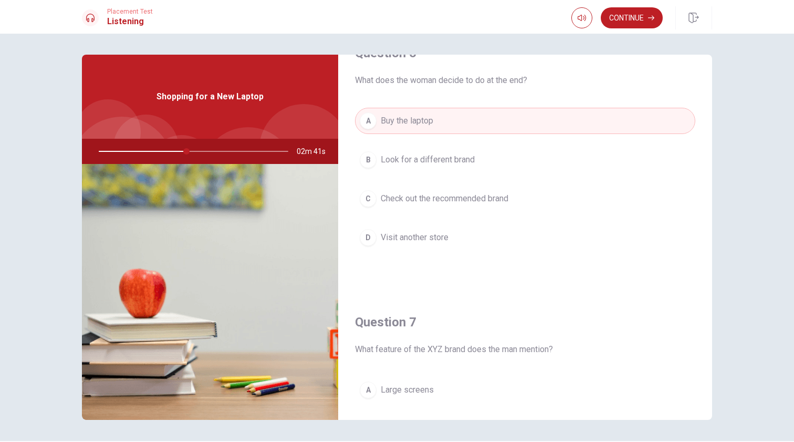
click at [361, 163] on div "B" at bounding box center [368, 159] width 17 height 17
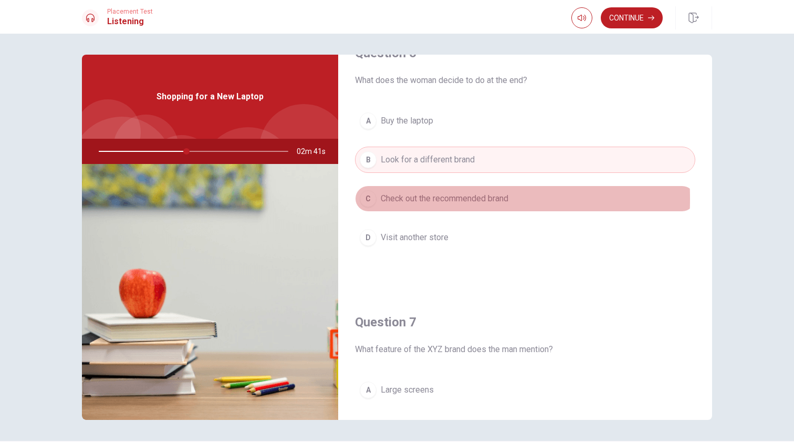
click at [360, 199] on div "C" at bounding box center [368, 198] width 17 height 17
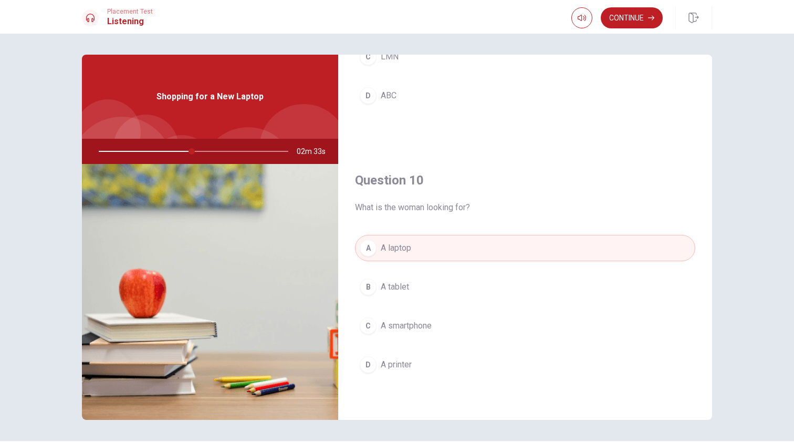
scroll to position [980, 0]
click at [637, 13] on button "Continue" at bounding box center [632, 17] width 62 height 21
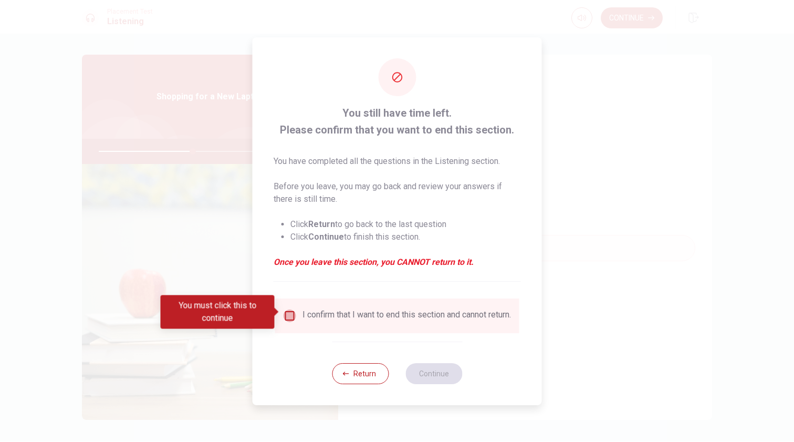
click at [284, 315] on input "You must click this to continue" at bounding box center [290, 315] width 13 height 13
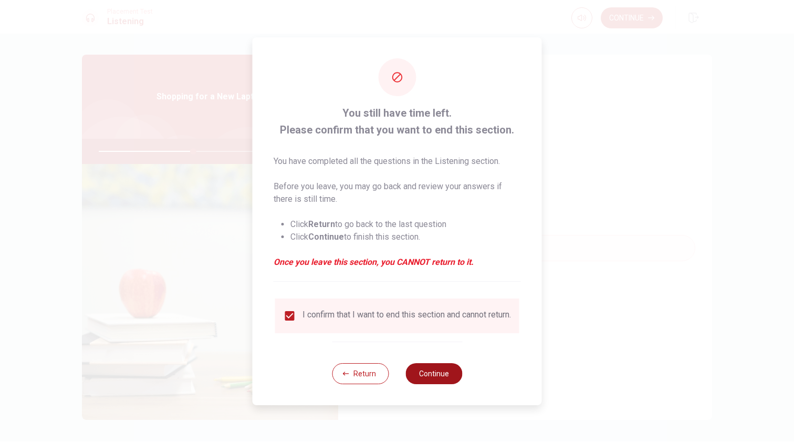
click at [425, 381] on button "Continue" at bounding box center [433, 373] width 57 height 21
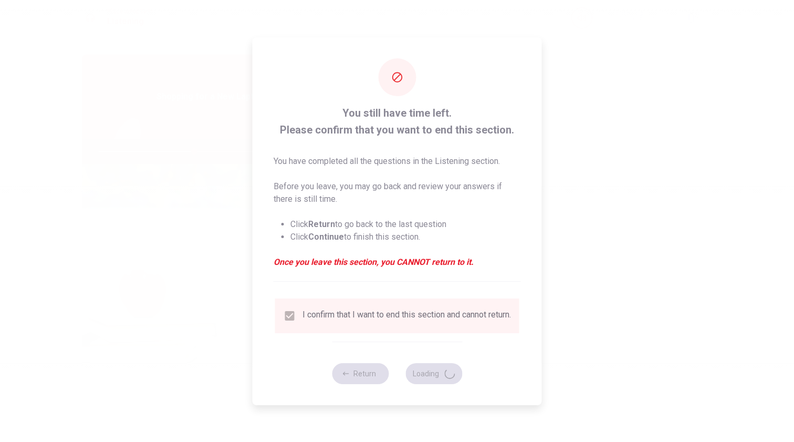
type input "51"
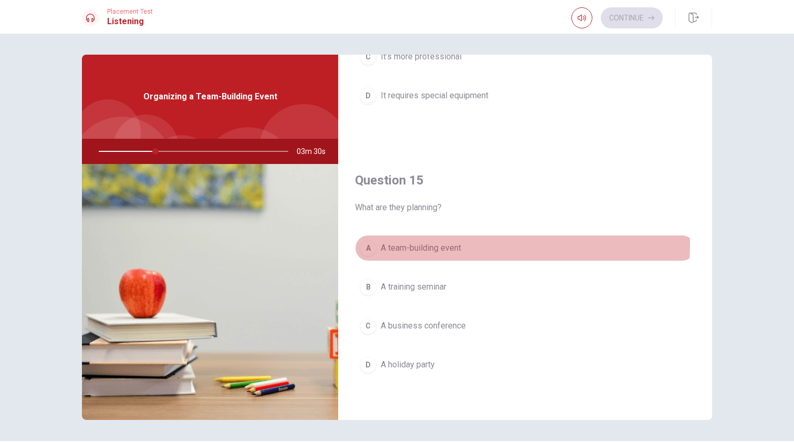
click at [377, 241] on button "A A team-building event" at bounding box center [525, 248] width 340 height 26
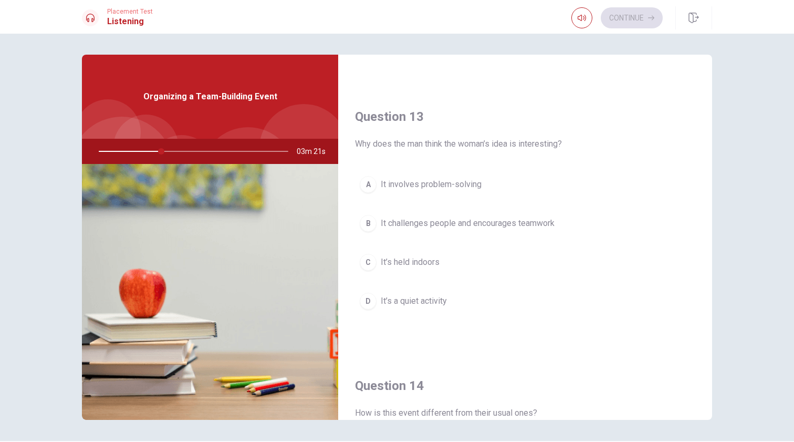
scroll to position [503, 0]
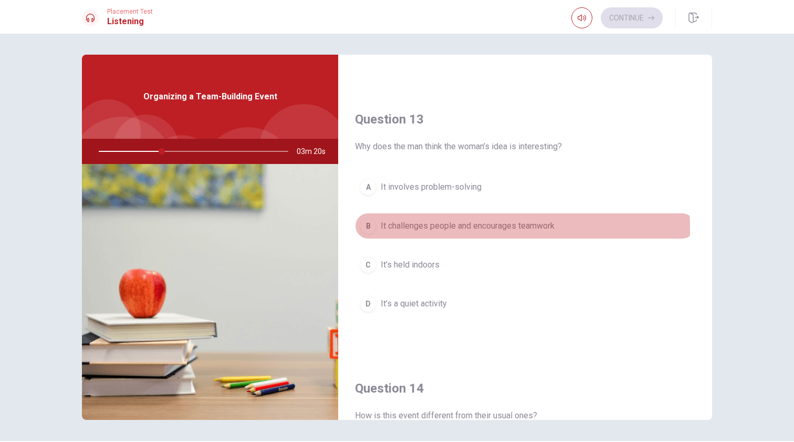
click at [367, 231] on div "B" at bounding box center [368, 225] width 17 height 17
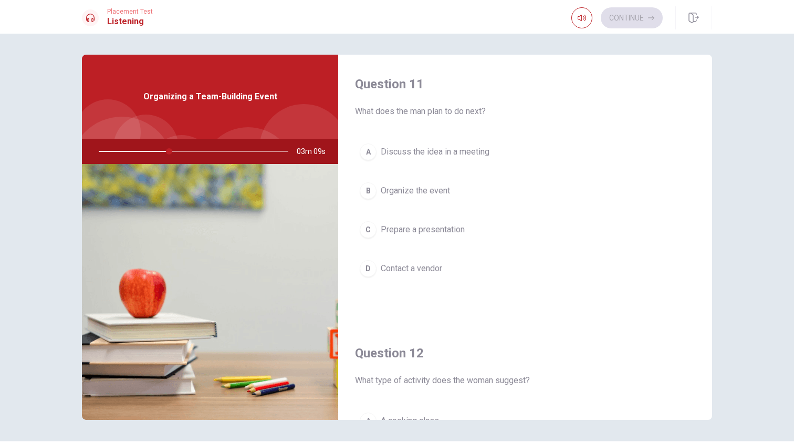
scroll to position [0, 0]
click at [367, 194] on div "B" at bounding box center [368, 190] width 17 height 17
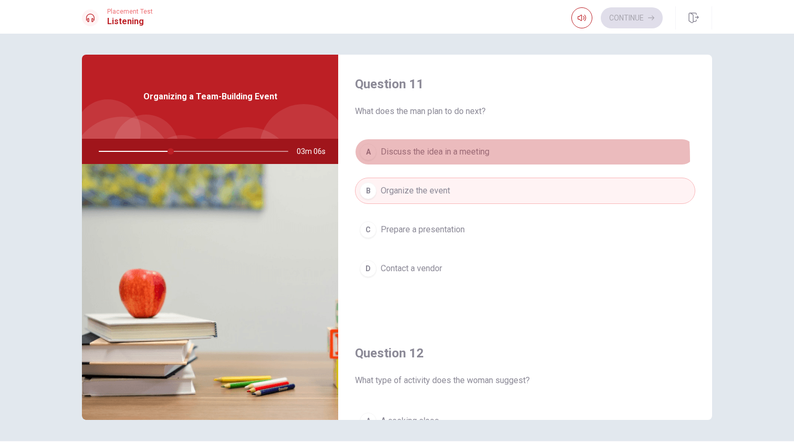
click at [368, 160] on button "A Discuss the idea in a meeting" at bounding box center [525, 152] width 340 height 26
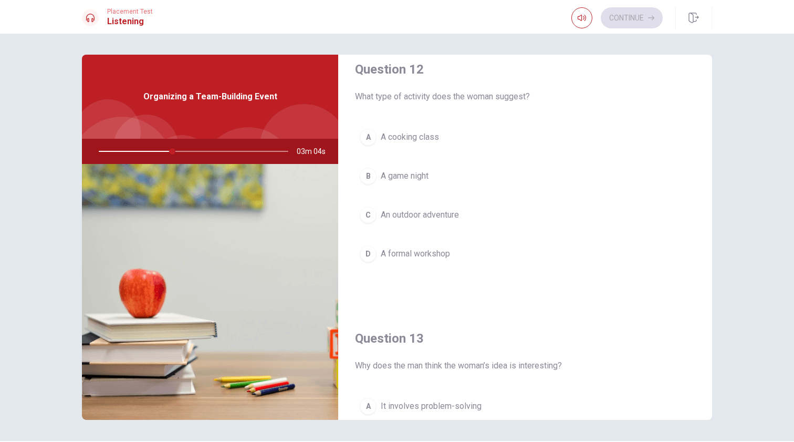
scroll to position [283, 0]
click at [360, 213] on div "C" at bounding box center [368, 215] width 17 height 17
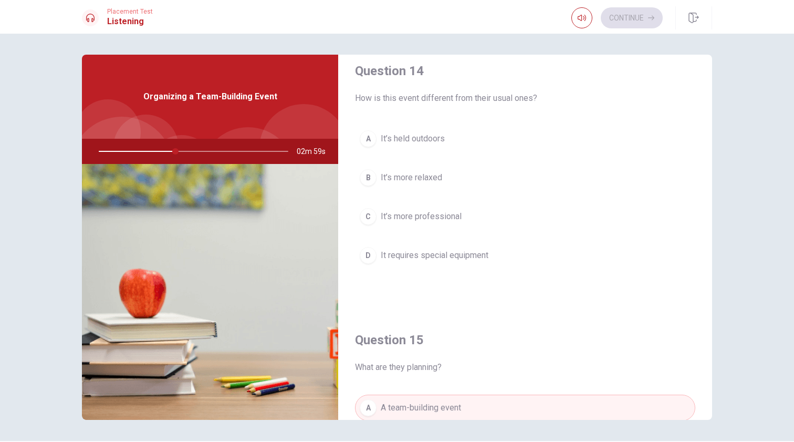
scroll to position [816, 0]
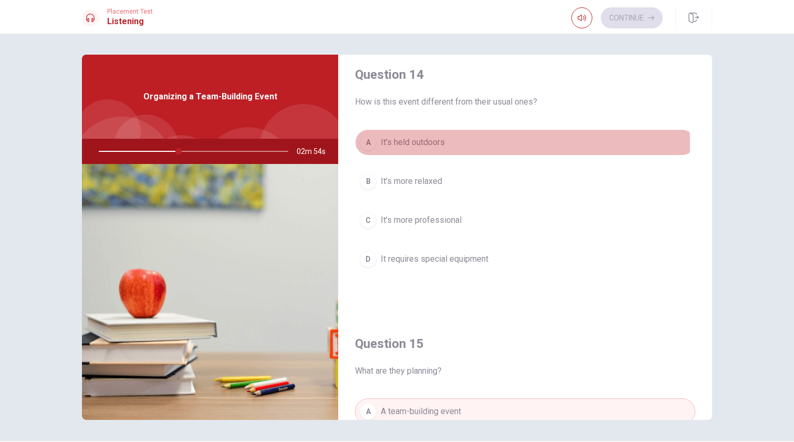
click at [407, 144] on span "It’s held outdoors" at bounding box center [413, 142] width 64 height 13
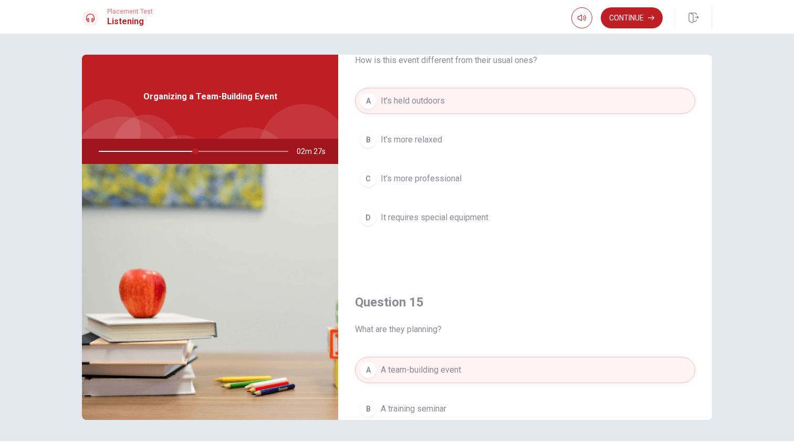
scroll to position [860, 0]
click at [630, 20] on button "Continue" at bounding box center [632, 17] width 62 height 21
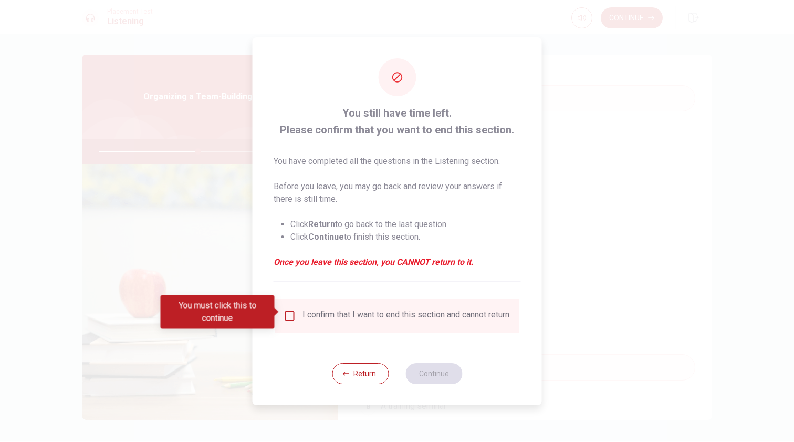
click at [295, 318] on div "I confirm that I want to end this section and cannot return." at bounding box center [397, 315] width 227 height 13
click at [292, 314] on input "You must click this to continue" at bounding box center [290, 315] width 13 height 13
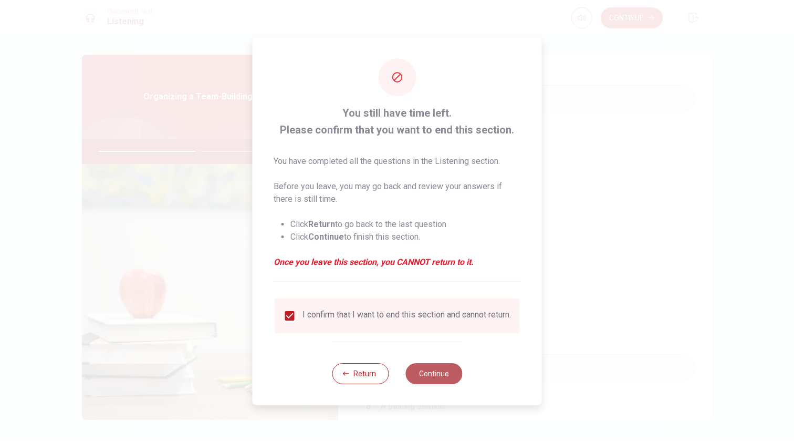
click at [449, 377] on button "Continue" at bounding box center [433, 373] width 57 height 21
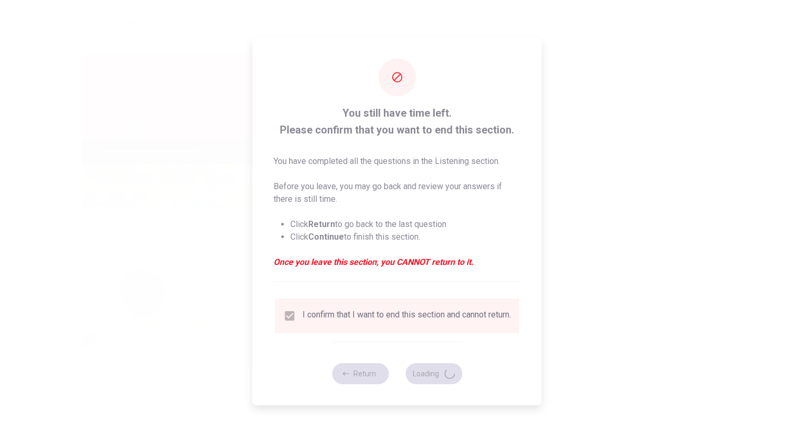
type input "54"
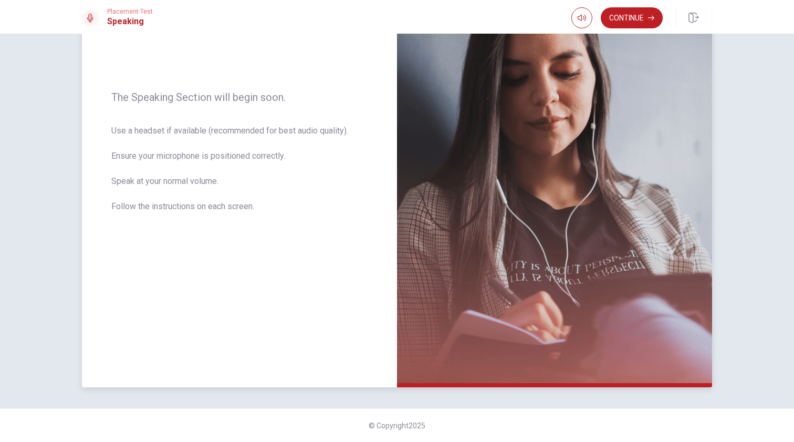
scroll to position [126, 0]
click at [624, 23] on button "Continue" at bounding box center [632, 17] width 62 height 21
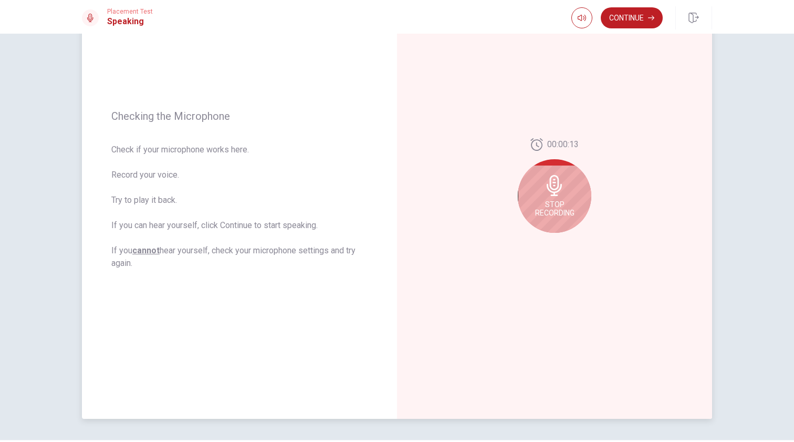
scroll to position [89, 0]
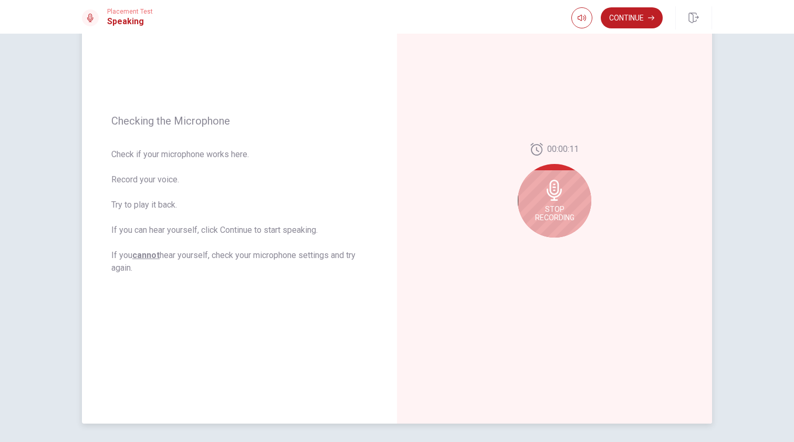
drag, startPoint x: 567, startPoint y: 205, endPoint x: 646, endPoint y: 126, distance: 111.8
click at [646, 126] on div "00:00:11 Stop Recording" at bounding box center [554, 194] width 315 height 458
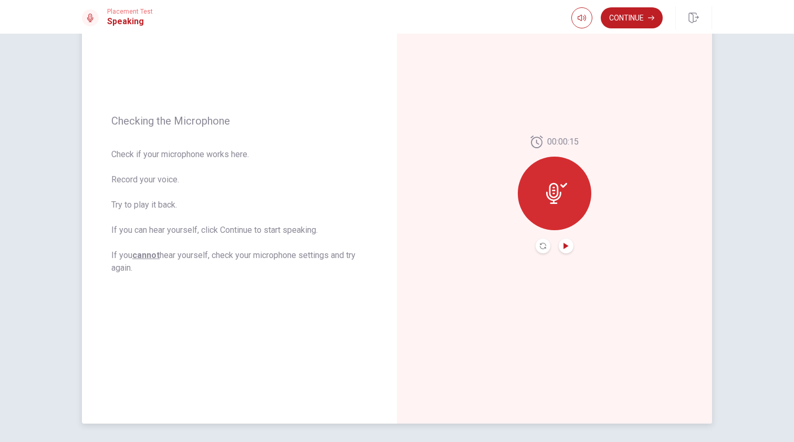
click at [565, 245] on icon "Play Audio" at bounding box center [566, 246] width 5 height 6
click at [646, 20] on button "Continue" at bounding box center [632, 17] width 62 height 21
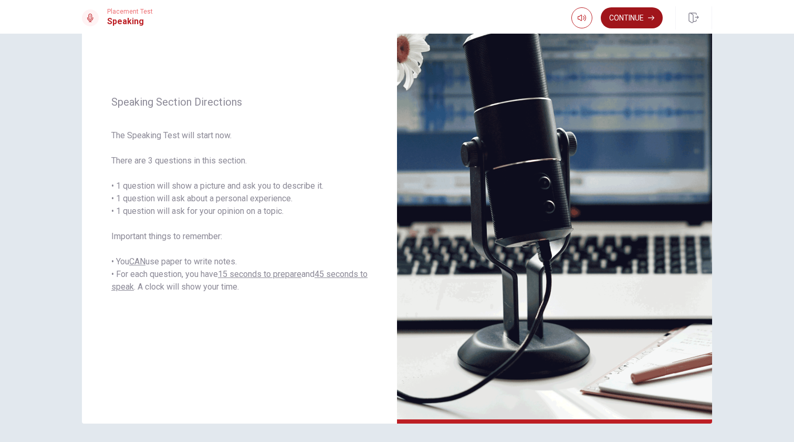
click at [640, 22] on button "Continue" at bounding box center [632, 17] width 62 height 21
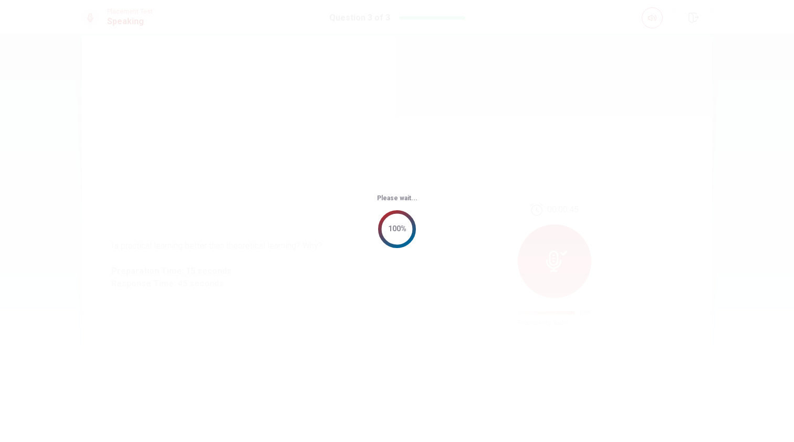
scroll to position [0, 0]
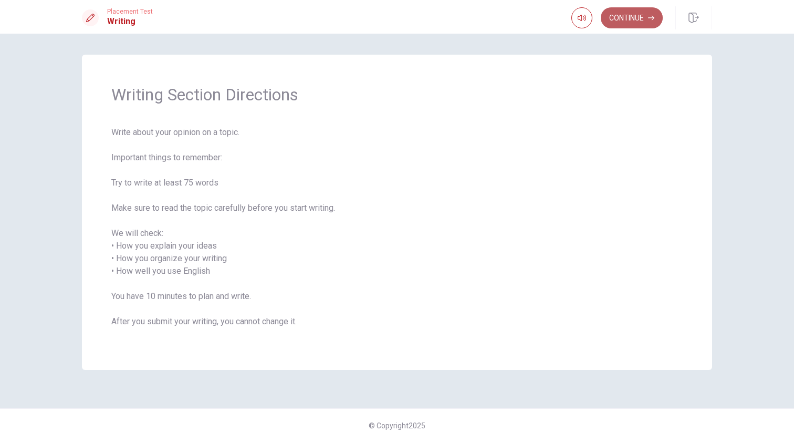
click at [621, 19] on button "Continue" at bounding box center [632, 17] width 62 height 21
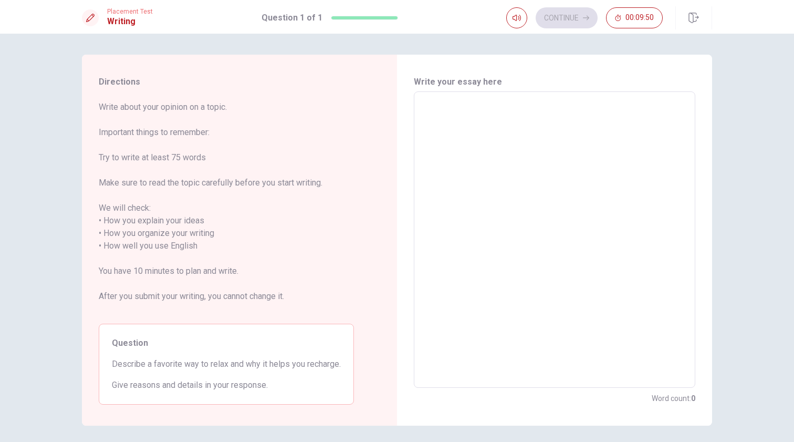
click at [429, 293] on textarea at bounding box center [554, 239] width 267 height 279
type textarea "M"
type textarea "x"
type textarea "My"
type textarea "x"
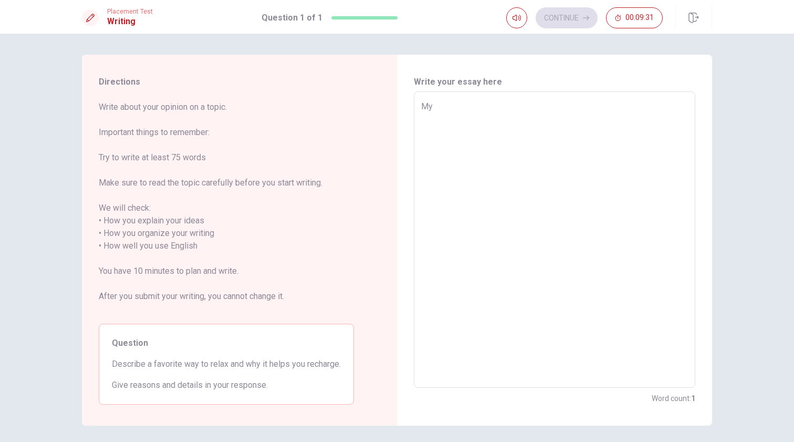
type textarea "My"
type textarea "x"
type textarea "My f"
type textarea "x"
type textarea "My fa"
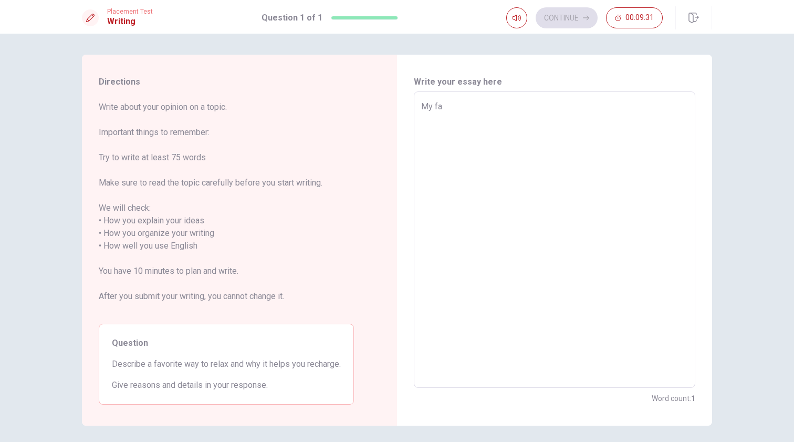
type textarea "x"
type textarea "My fav"
type textarea "x"
type textarea "My favo"
type textarea "x"
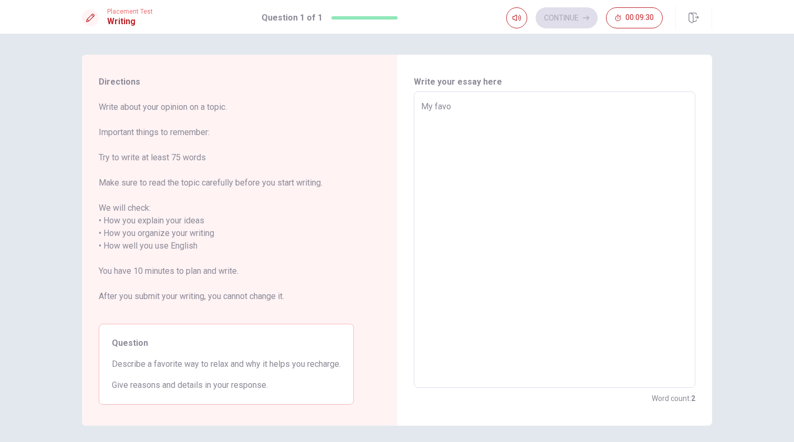
type textarea "My favor"
type textarea "x"
type textarea "My favori"
type textarea "x"
type textarea "My favorit"
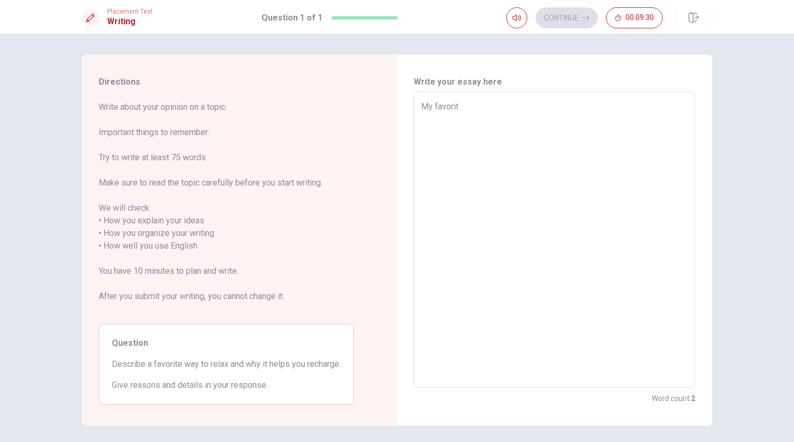
type textarea "x"
type textarea "My favorite"
type textarea "x"
type textarea "My favorite"
type textarea "x"
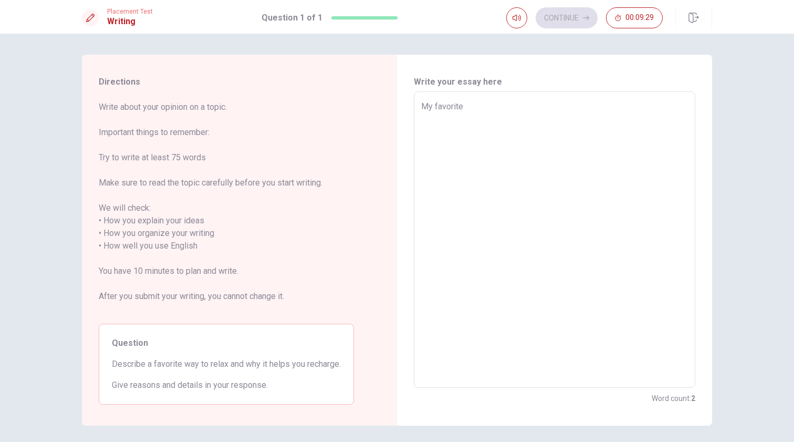
type textarea "My favorite w"
type textarea "x"
type textarea "My favorite wa"
type textarea "x"
type textarea "My favorite way"
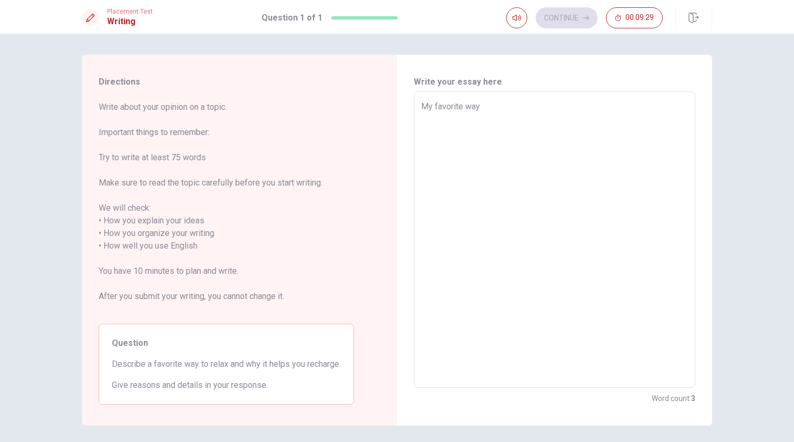
type textarea "x"
type textarea "My favorite way"
type textarea "x"
type textarea "My favorite way o"
type textarea "x"
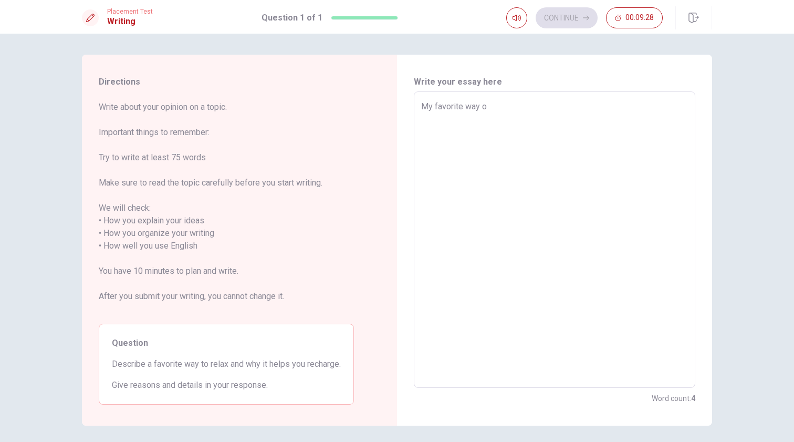
type textarea "My favorite way"
type textarea "x"
type textarea "My favorite way t"
type textarea "x"
type textarea "My favorite way to"
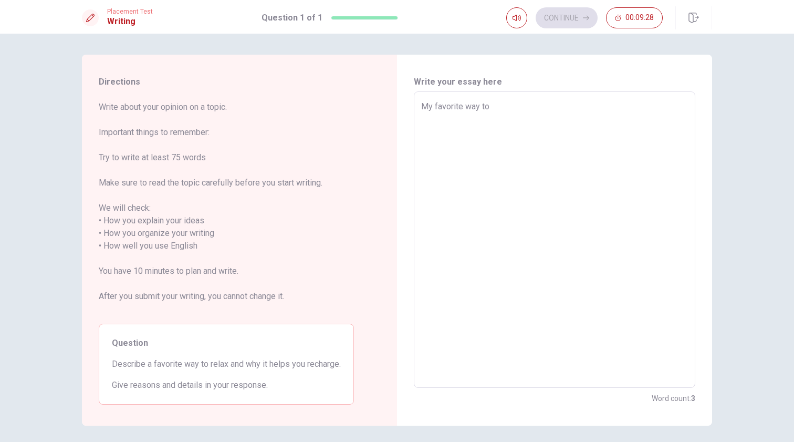
type textarea "x"
type textarea "My favorite way to"
type textarea "x"
type textarea "My favorite way to r"
type textarea "x"
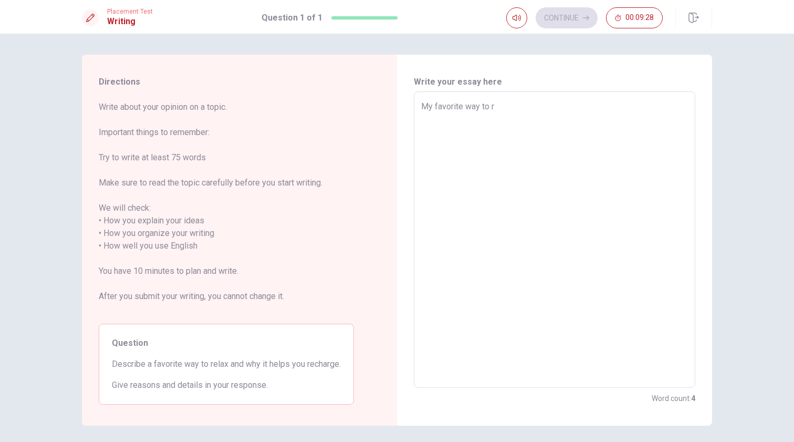
type textarea "My favorite way to re"
type textarea "x"
type textarea "My favorite way to rel"
type textarea "x"
type textarea "My favorite way to rele"
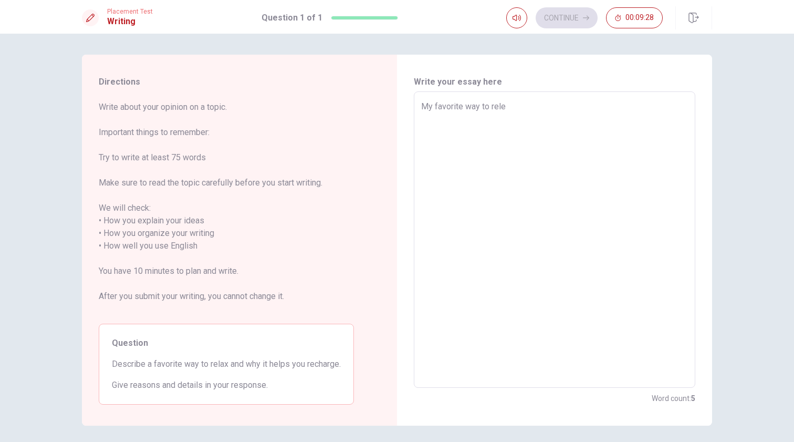
type textarea "x"
type textarea "My favorite way to rel"
type textarea "x"
type textarea "My favorite way to [MEDICAL_DATA]"
type textarea "x"
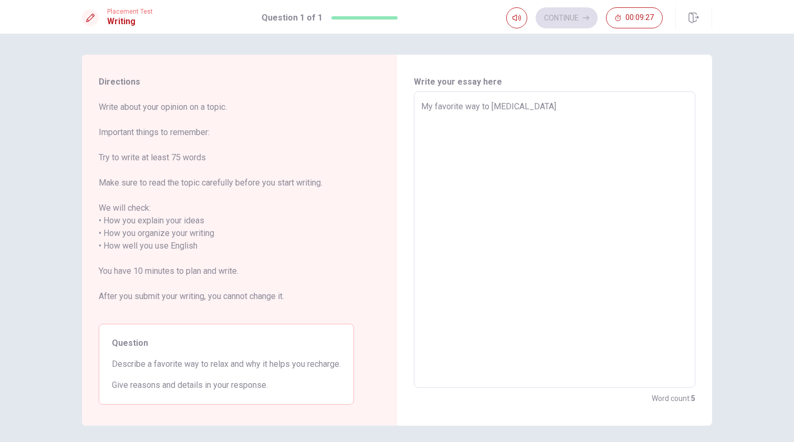
type textarea "My favorite way to relax"
type textarea "x"
type textarea "My favorite way to relax"
type textarea "x"
type textarea "My favorite way to relax i"
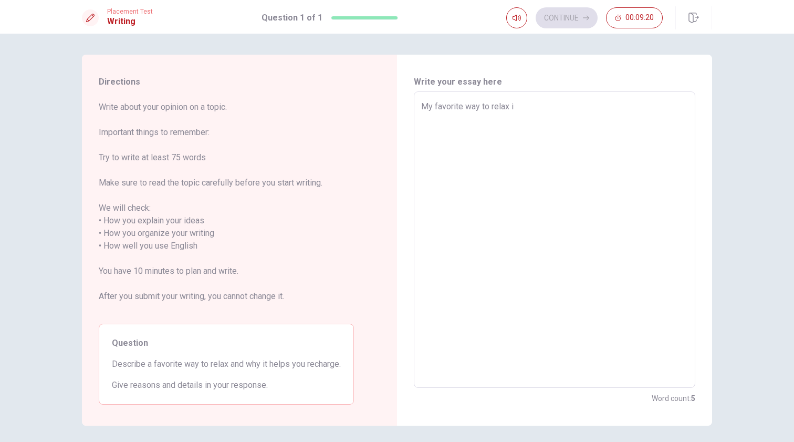
type textarea "x"
type textarea "My favorite way to relax is"
type textarea "x"
type textarea "My favorite way to relax is"
type textarea "x"
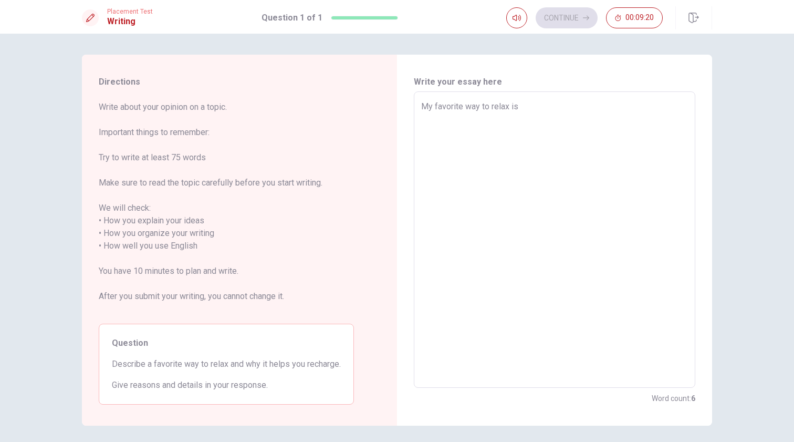
type textarea "My favorite way to relax is s"
type textarea "x"
type textarea "My favorite way to relax is sp"
type textarea "x"
type textarea "My favorite way to relax is spe"
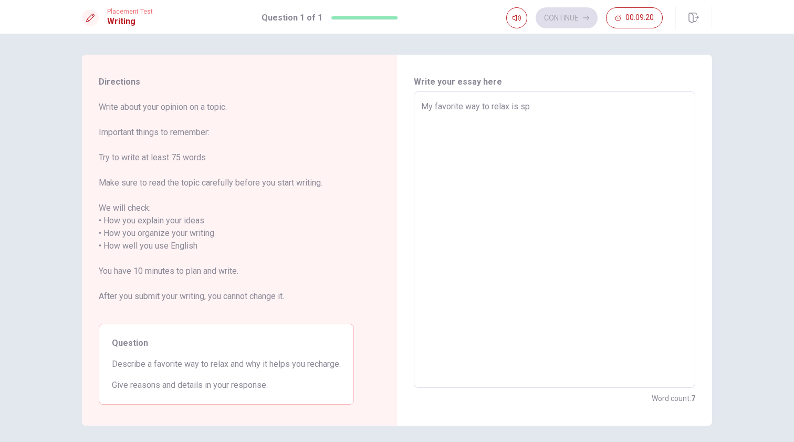
type textarea "x"
type textarea "My favorite way to relax is spen"
type textarea "x"
type textarea "My favorite way to relax is spend"
type textarea "x"
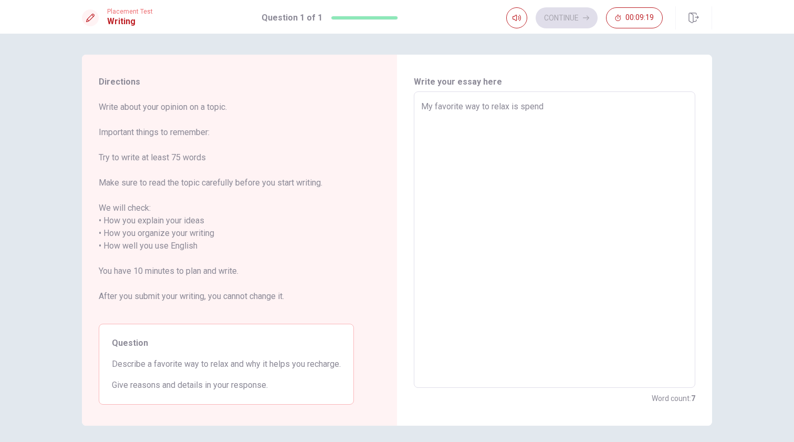
type textarea "My favorite way to relax is spendi"
type textarea "x"
type textarea "My favorite way to relax is spendin"
type textarea "x"
type textarea "My favorite way to relax is spending"
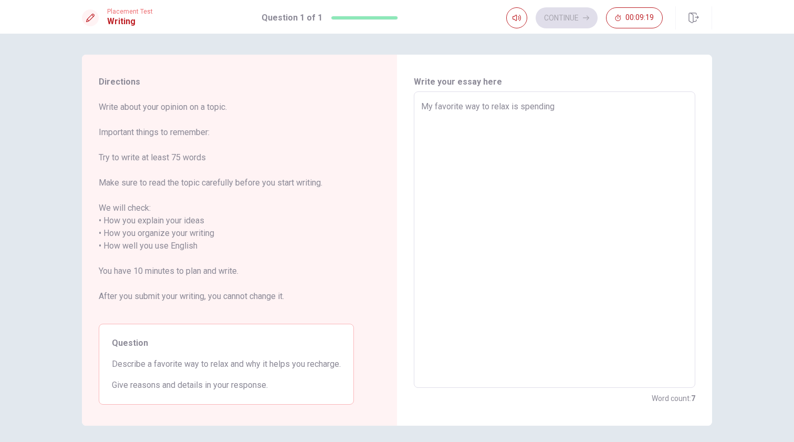
type textarea "x"
type textarea "My favorite way to relax is spending"
type textarea "x"
type textarea "My favorite way to relax is spending i"
type textarea "x"
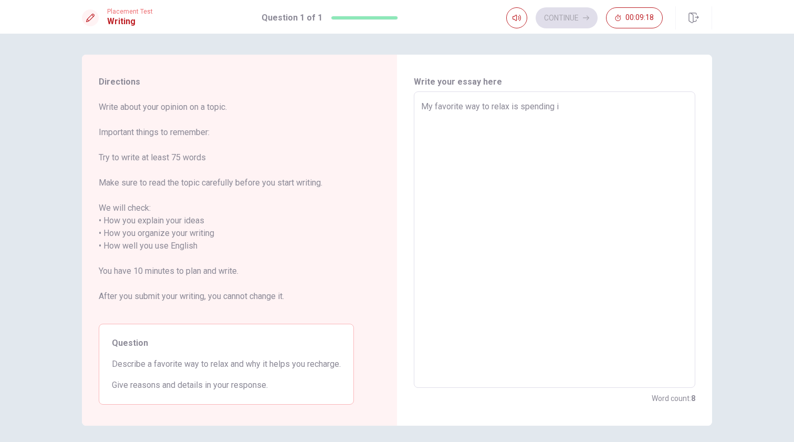
type textarea "My favorite way to relax is spending"
type textarea "x"
type textarea "My favorite way to relax is spending t"
type textarea "x"
type textarea "My favorite way to relax is spending ti"
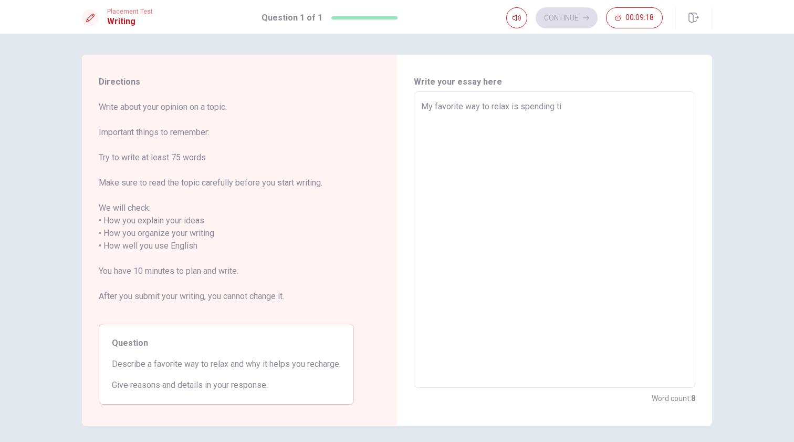
type textarea "x"
type textarea "My favorite way to relax is spending [PERSON_NAME]"
type textarea "x"
type textarea "My favorite way to relax is spending time"
type textarea "x"
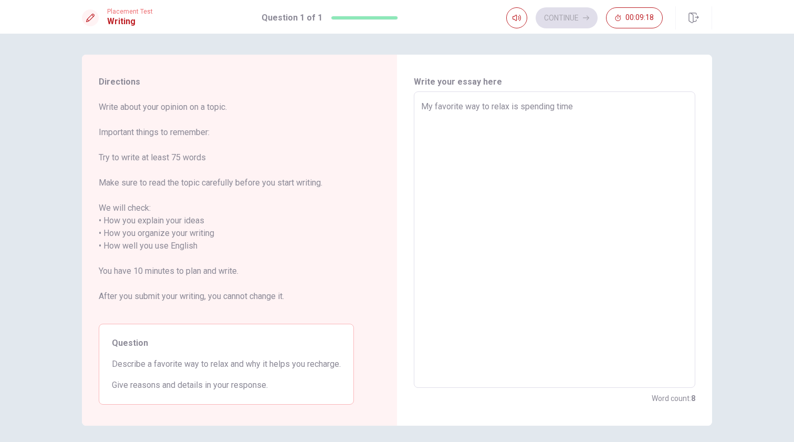
type textarea "My favorite way to relax is spending time"
type textarea "x"
type textarea "My favorite way to relax is spending time q"
type textarea "x"
type textarea "My favorite way to relax is spending time qi"
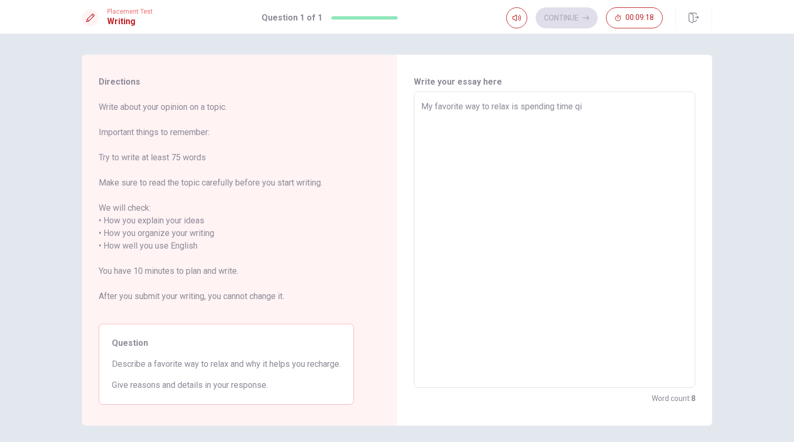
type textarea "x"
type textarea "My favorite way to relax is spending time q"
type textarea "x"
type textarea "My favorite way to relax is spending time"
type textarea "x"
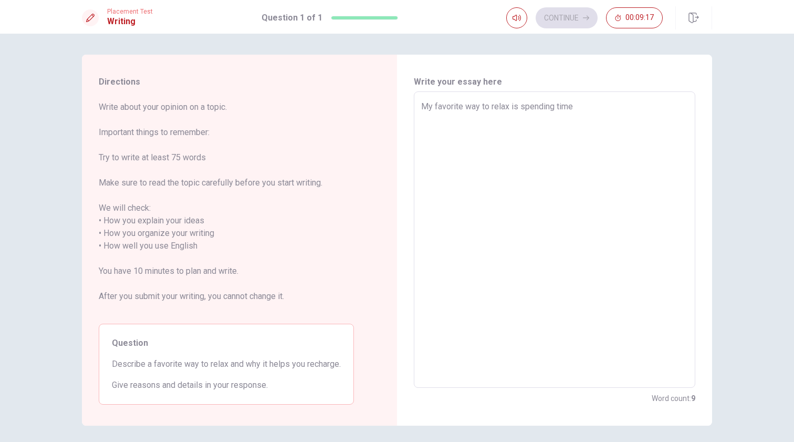
type textarea "My favorite way to relax is spending time q"
type textarea "x"
type textarea "My favorite way to relax is spending time qi"
type textarea "x"
type textarea "My favorite way to relax is spending time qir"
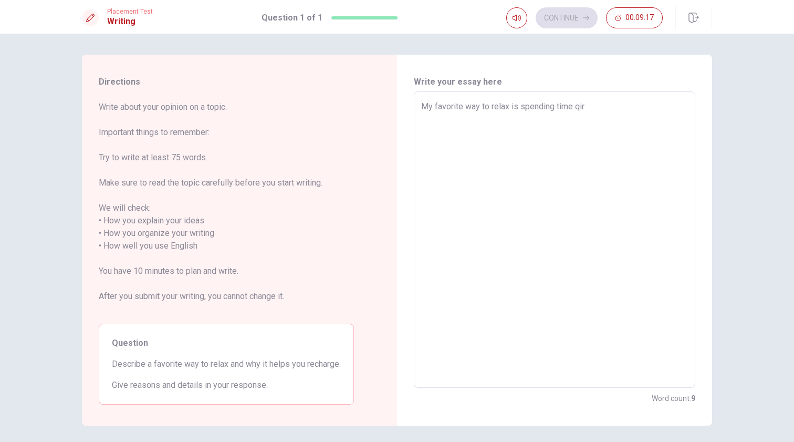
type textarea "x"
type textarea "My favorite way to relax is spending time qi"
type textarea "x"
type textarea "My favorite way to relax is spending time q"
type textarea "x"
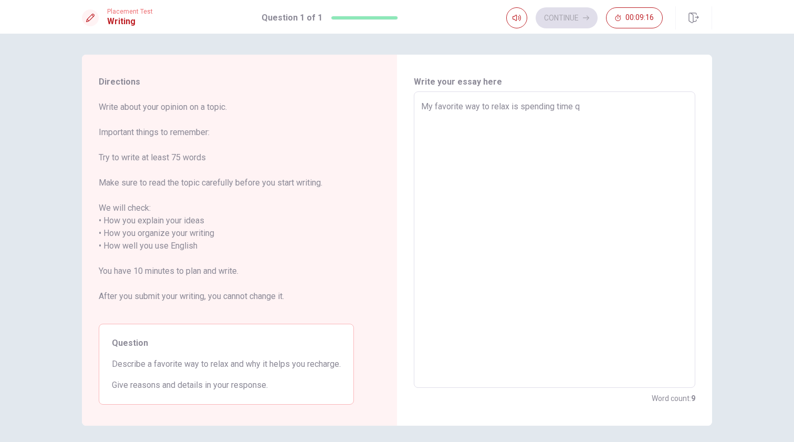
type textarea "My favorite way to relax is spending time"
type textarea "x"
type textarea "My favorite way to relax is spending time w"
type textarea "x"
type textarea "My favorite way to relax is spending time wi"
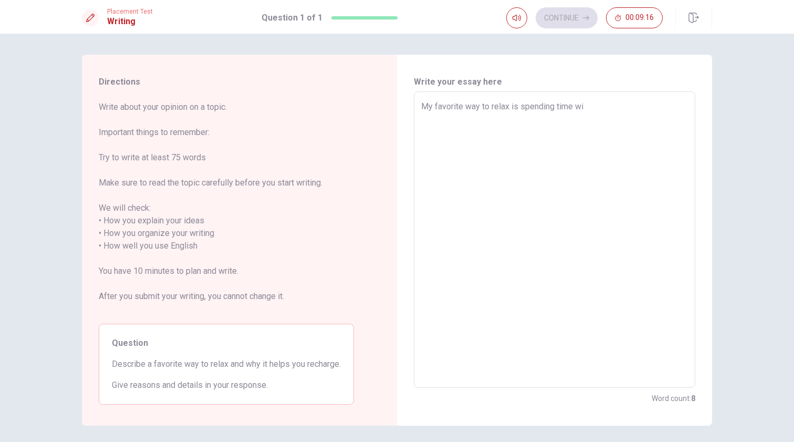
type textarea "x"
type textarea "My favorite way to relax is spending time wit"
type textarea "x"
type textarea "My favorite way to relax is spending time with"
type textarea "x"
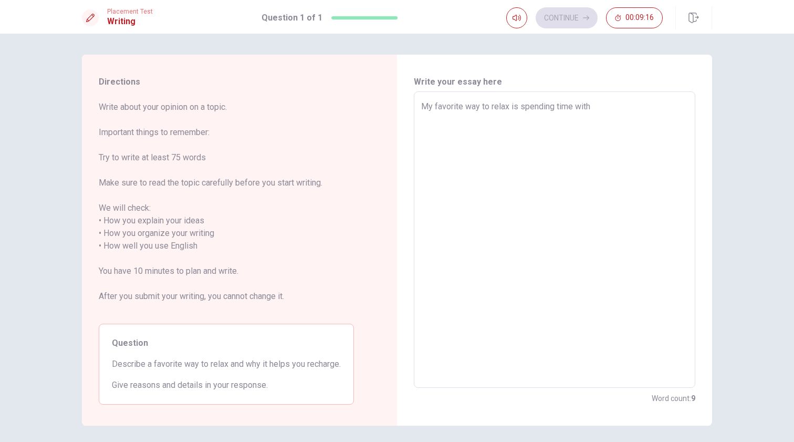
type textarea "My favorite way to relax is spending time with"
type textarea "x"
type textarea "My favorite way to relax is spending time with m"
type textarea "x"
type textarea "My favorite way to relax is spending time with my"
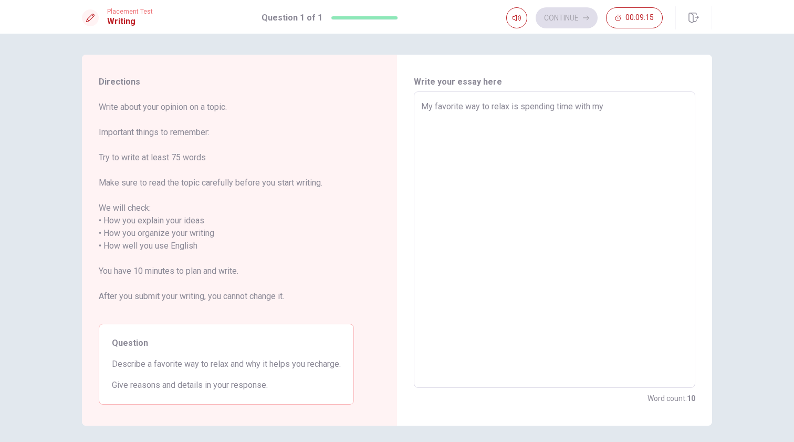
type textarea "x"
type textarea "My favorite way to relax is spending time with my"
type textarea "x"
type textarea "My favorite way to relax is spending time with my t"
type textarea "x"
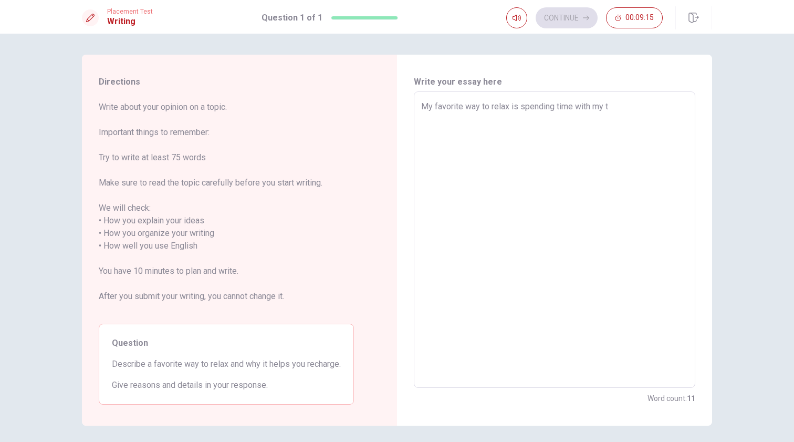
type textarea "My favorite way to relax is spending time with my tw"
type textarea "x"
type textarea "My favorite way to relax is spending time with my two"
type textarea "x"
type textarea "My favorite way to relax is spending time with my two"
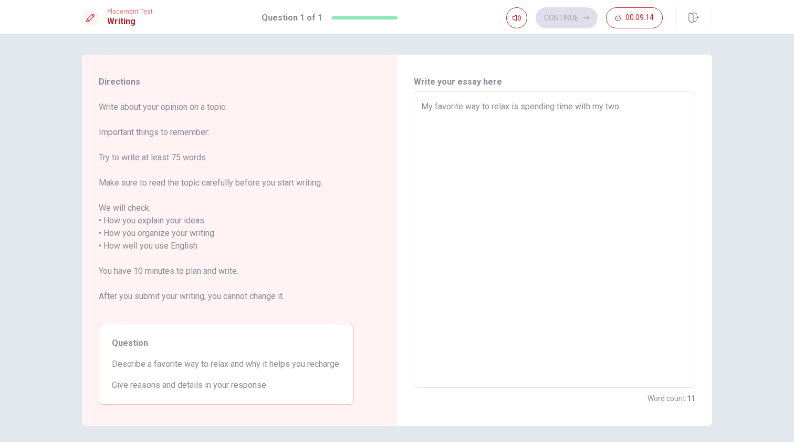
type textarea "x"
type textarea "My favorite way to relax is spending time with my two c"
type textarea "x"
type textarea "My favorite way to relax is spending time with my two ca"
type textarea "x"
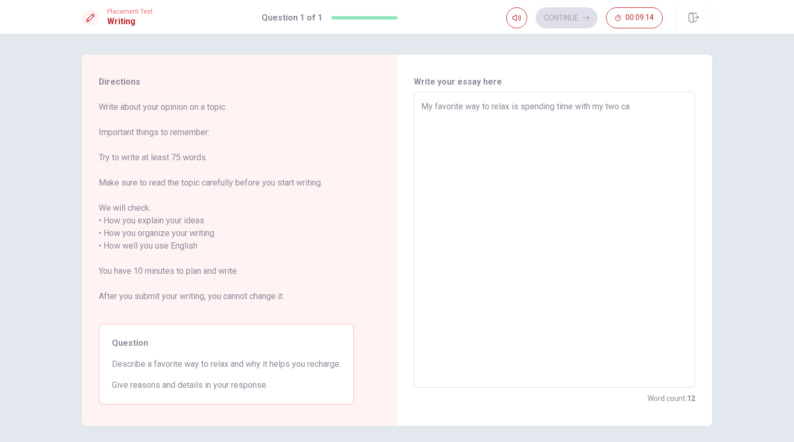
type textarea "My favorite way to relax is spending time with my two cat"
type textarea "x"
type textarea "My favorite way to relax is spending time with my two cats"
type textarea "x"
type textarea "My favorite way to relax is spending time with my two cats:"
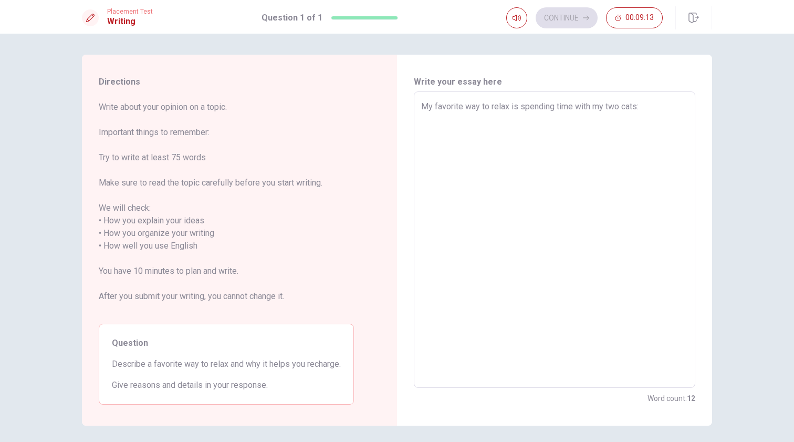
type textarea "x"
type textarea "My favorite way to relax is spending time with my two cats:"
type textarea "x"
type textarea "My favorite way to relax is spending time with my two cats:"
type textarea "x"
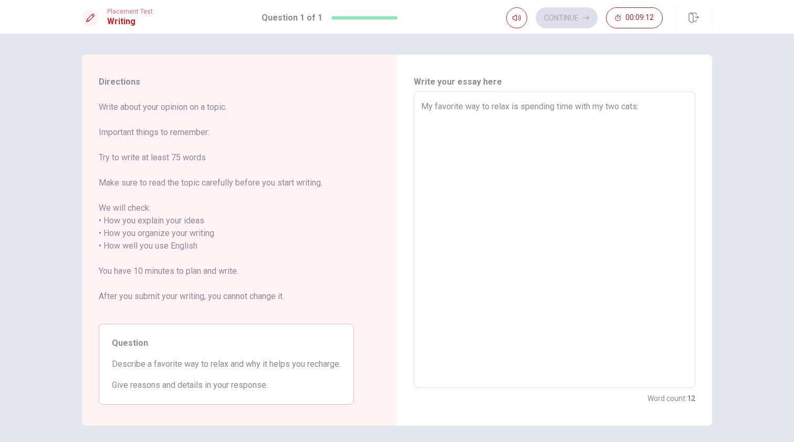
type textarea "My favorite way to relax is spending time with my two cats"
type textarea "x"
type textarea "My favorite way to relax is spending time with my two cats,"
type textarea "x"
type textarea "My favorite way to relax is spending time with my two cats,"
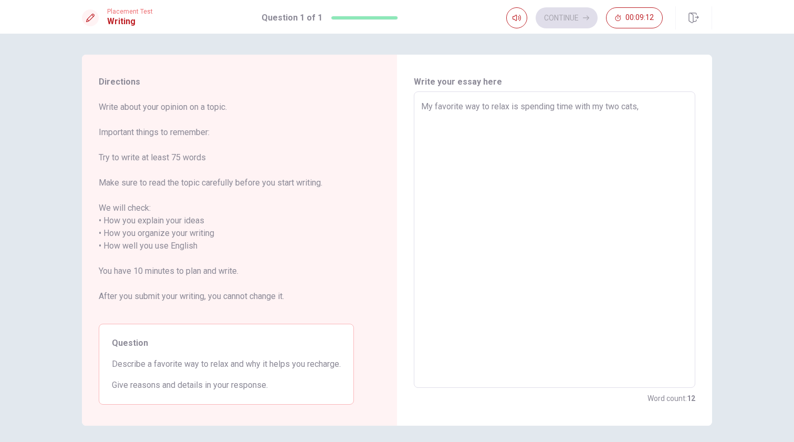
type textarea "x"
type textarea "My favorite way to relax is spending time with my two cats,"
type textarea "x"
type textarea "My favorite way to relax is spending time with my two cats"
type textarea "x"
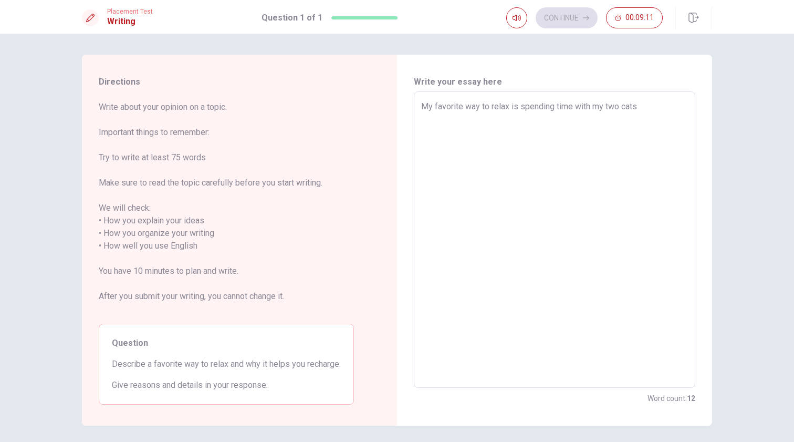
type textarea "My favorite way to relax is spending time with my two cats"
type textarea "x"
type textarea "My favorite way to relax is spending time with my two cats"
type textarea "x"
type textarea "My favorite way to relax is spending time with my two cats,"
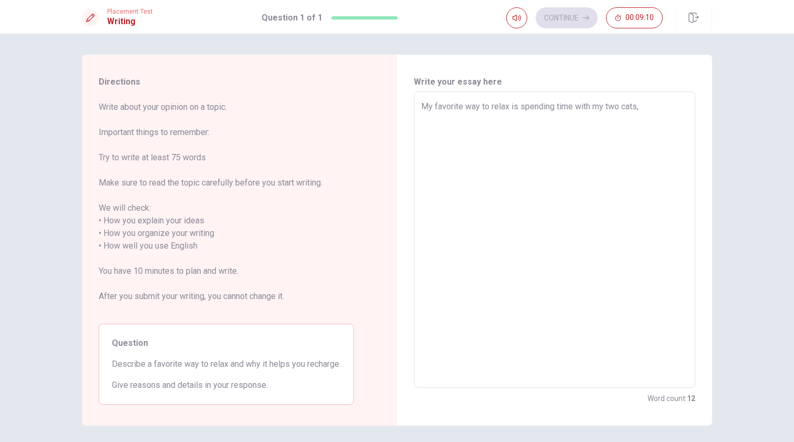
type textarea "x"
type textarea "My favorite way to relax is spending time with my two cats,"
type textarea "x"
type textarea "My favorite way to relax is spending time with my two cats, S"
type textarea "x"
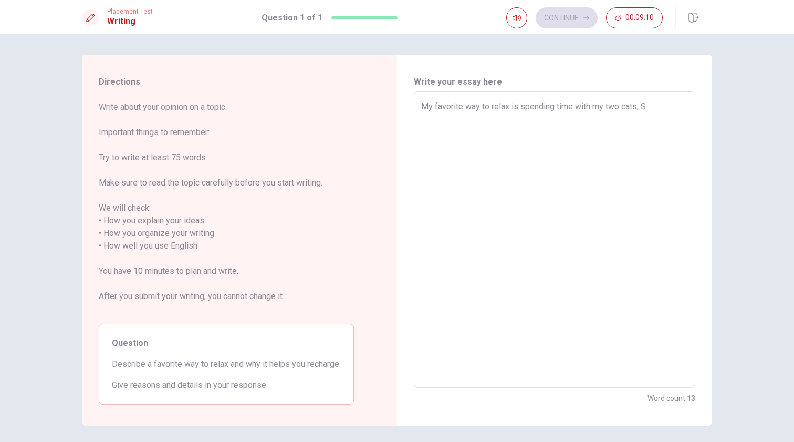
type textarea "My favorite way to relax is spending time with my two cats, Sa"
type textarea "x"
type textarea "My favorite way to relax is spending time with my two cats, [PERSON_NAME]"
type textarea "x"
type textarea "My favorite way to relax is spending time with my two cats, Sale"
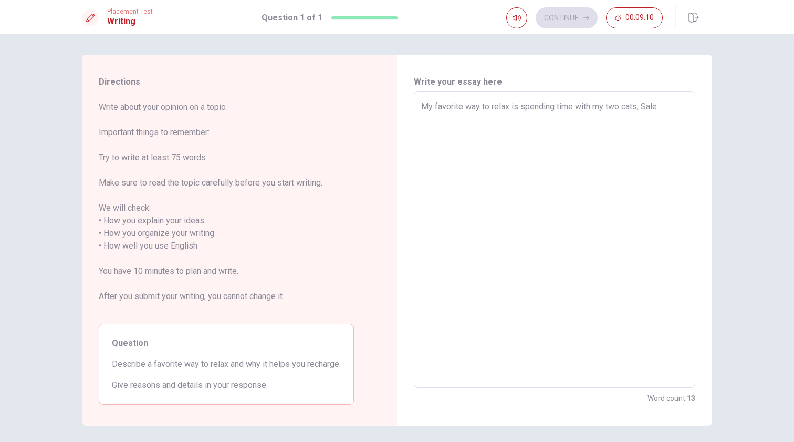
type textarea "x"
type textarea "My favorite way to relax is spending time with my two cats, [PERSON_NAME]"
type textarea "x"
type textarea "My favorite way to relax is spending time with my two cats, [PERSON_NAME]´"
type textarea "x"
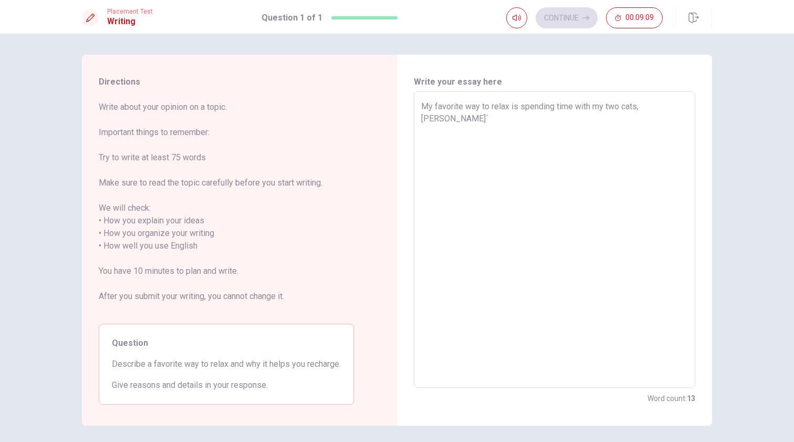
type textarea "My favorite way to relax is spending time with my two cats, Salé"
type textarea "x"
type textarea "My favorite way to relax is spending time with my two cats, Salém"
type textarea "x"
type textarea "My favorite way to relax is spending time with my two cats, Salém"
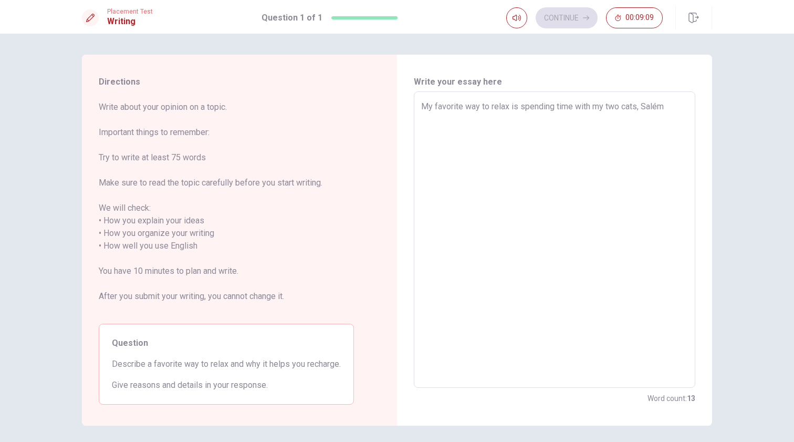
type textarea "x"
type textarea "My favorite way to relax is spending time with my two cats, Salém a"
type textarea "x"
type textarea "My favorite way to relax is spending time with my two cats, Salém an"
type textarea "x"
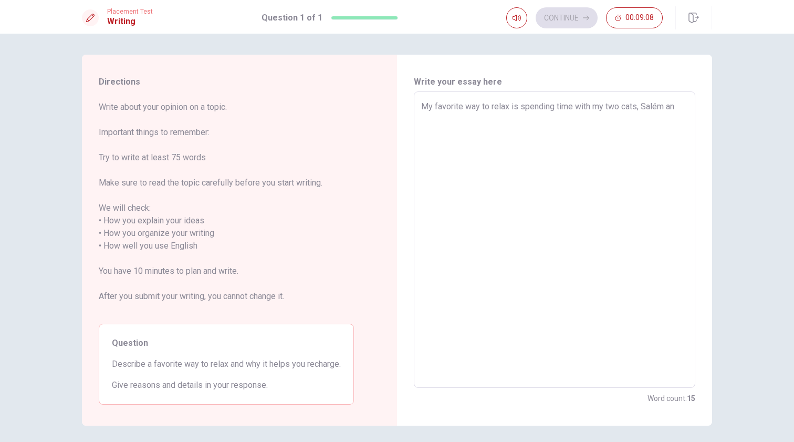
type textarea "My favorite way to relax is spending time with my two cats, Salém and"
type textarea "x"
type textarea "My favorite way to relax is spending time with my two cats, Salém and"
click at [491, 143] on textarea "My favorite way to relax is spending time with my two cats, [PERSON_NAME] and […" at bounding box center [554, 239] width 267 height 279
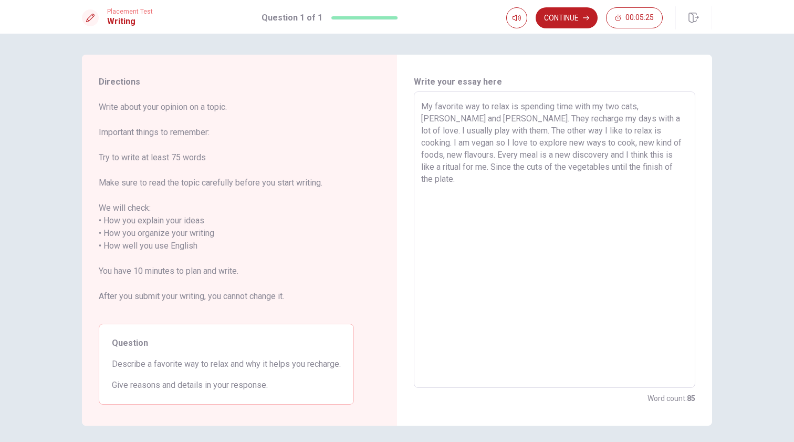
click at [675, 155] on textarea "My favorite way to relax is spending time with my two cats, [PERSON_NAME] and […" at bounding box center [554, 239] width 267 height 279
drag, startPoint x: 626, startPoint y: 157, endPoint x: 647, endPoint y: 188, distance: 37.1
click at [647, 188] on textarea "My favorite way to relax is spending time with my two cats, [PERSON_NAME] and […" at bounding box center [554, 239] width 267 height 279
click at [664, 156] on textarea "My favorite way to relax is spending time with my two cats, [PERSON_NAME] and […" at bounding box center [554, 239] width 267 height 279
click at [669, 157] on textarea "My favorite way to relax is spending time with my two cats, [PERSON_NAME] and […" at bounding box center [554, 239] width 267 height 279
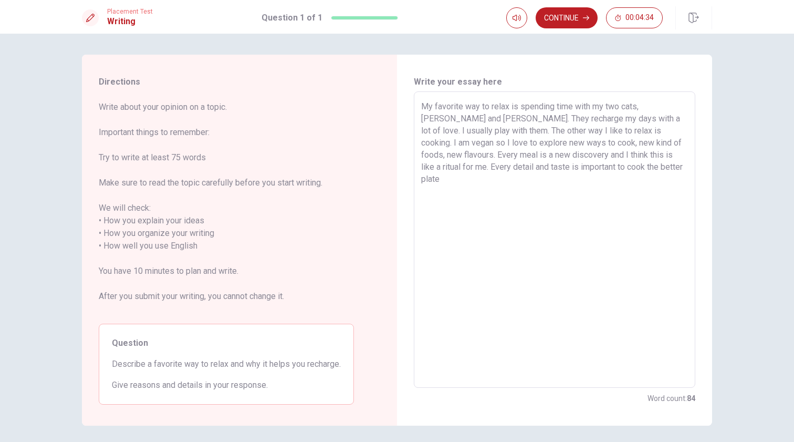
click at [642, 186] on textarea "My favorite way to relax is spending time with my two cats, [PERSON_NAME] and […" at bounding box center [554, 239] width 267 height 279
click at [574, 19] on button "Continue" at bounding box center [567, 17] width 62 height 21
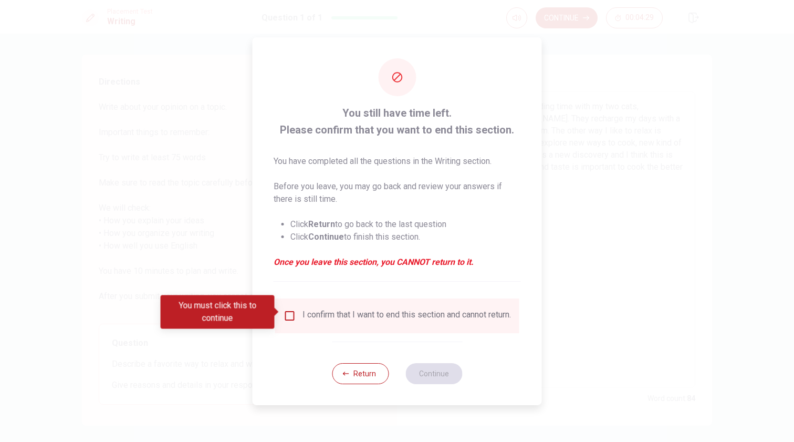
click at [291, 313] on input "You must click this to continue" at bounding box center [290, 315] width 13 height 13
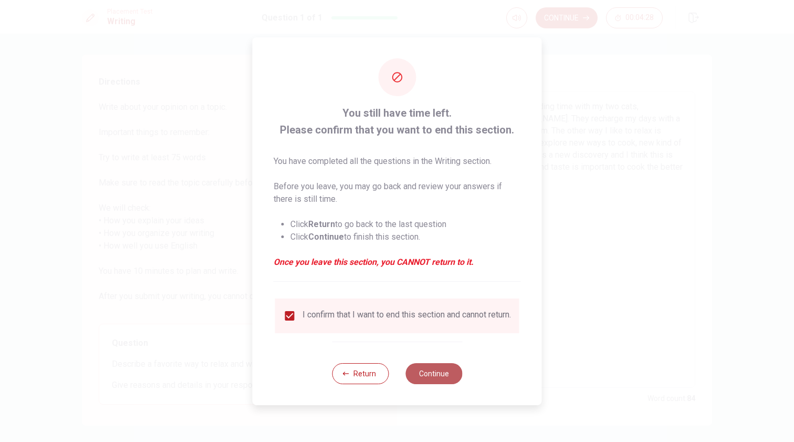
click at [428, 380] on button "Continue" at bounding box center [433, 373] width 57 height 21
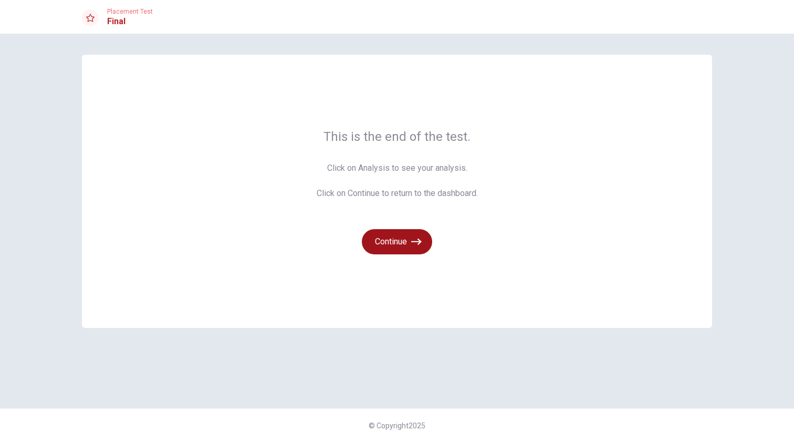
click at [381, 244] on button "Continue" at bounding box center [397, 241] width 70 height 25
